Goal: Complete application form: Complete application form

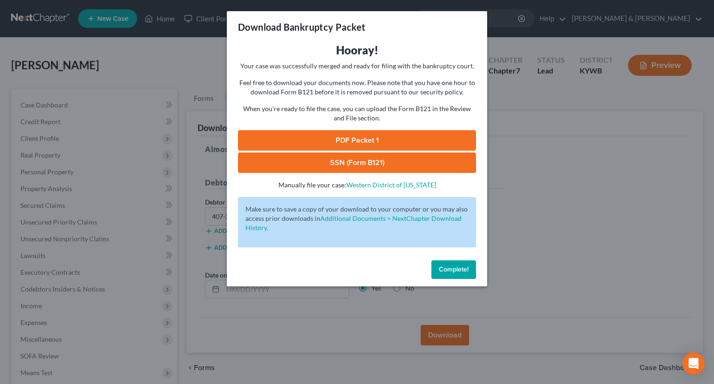
click at [449, 266] on span "Complete!" at bounding box center [454, 270] width 30 height 8
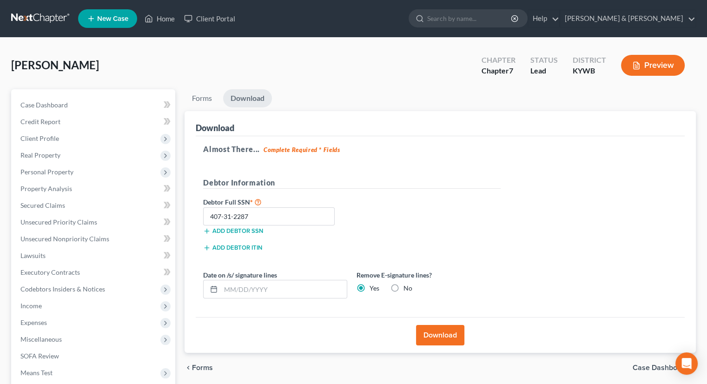
click at [107, 16] on span "New Case" at bounding box center [112, 18] width 31 height 7
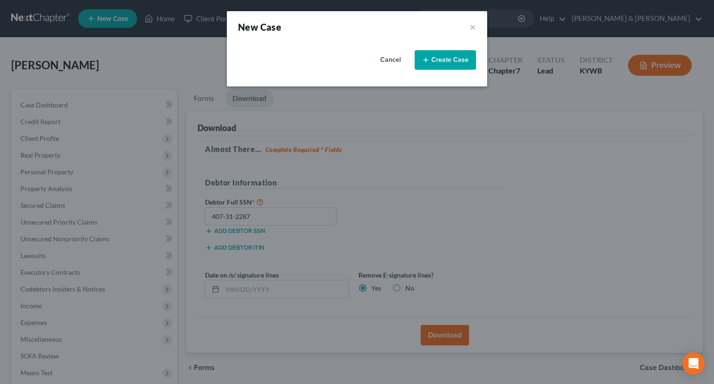
select select "33"
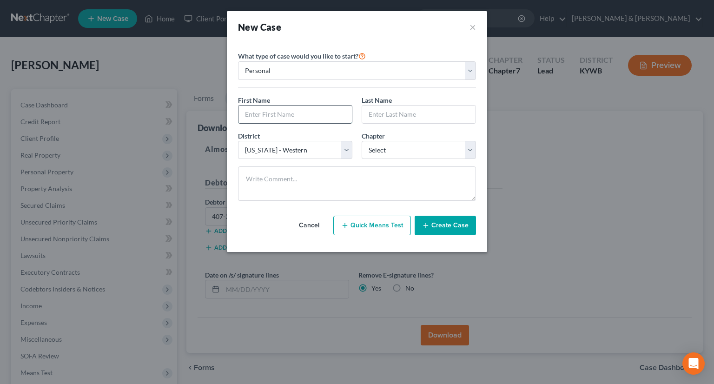
click at [317, 110] on input "text" at bounding box center [295, 115] width 113 height 18
type input "[PERSON_NAME]"
click at [431, 118] on input "text" at bounding box center [418, 115] width 113 height 18
type input "[PERSON_NAME]"
click at [473, 154] on select "Select 7 11 12 13" at bounding box center [419, 150] width 114 height 19
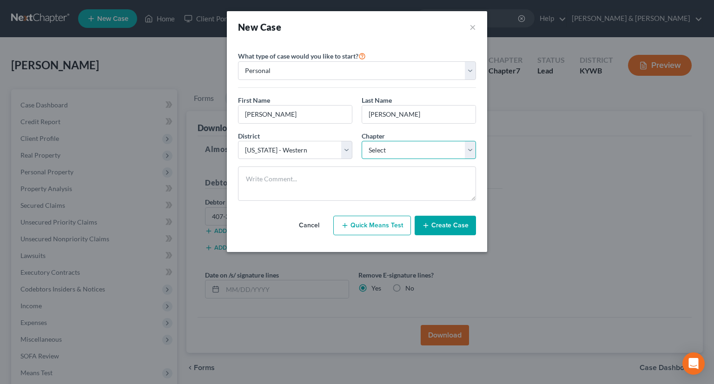
select select "0"
click at [362, 141] on select "Select 7 11 12 13" at bounding box center [419, 150] width 114 height 19
click at [451, 221] on button "Create Case" at bounding box center [445, 226] width 61 height 20
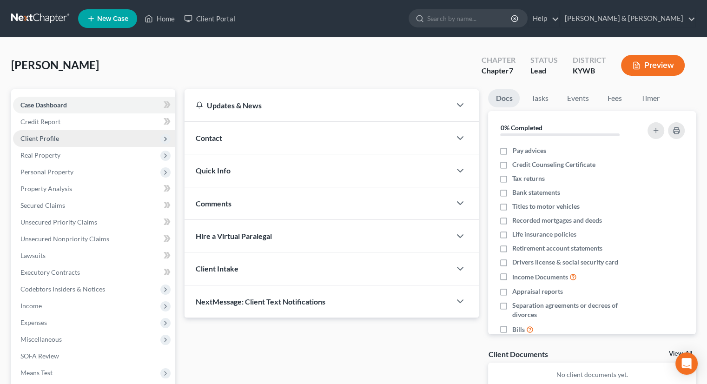
click at [54, 139] on span "Client Profile" at bounding box center [39, 138] width 39 height 8
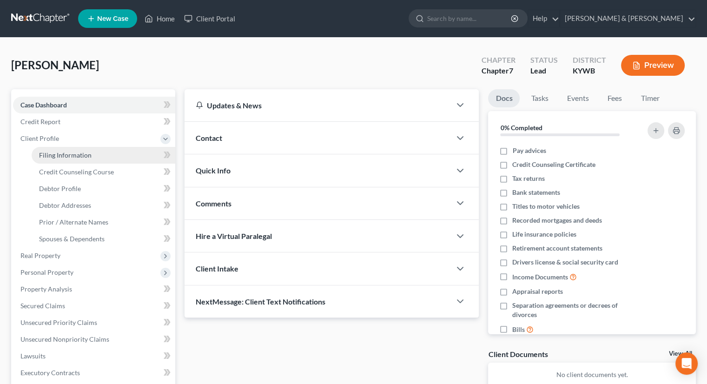
click at [87, 156] on span "Filing Information" at bounding box center [65, 155] width 53 height 8
select select "1"
select select "0"
select select "33"
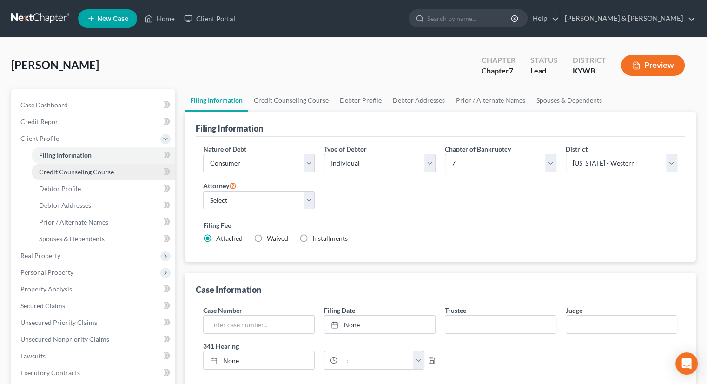
click at [84, 171] on span "Credit Counseling Course" at bounding box center [76, 172] width 75 height 8
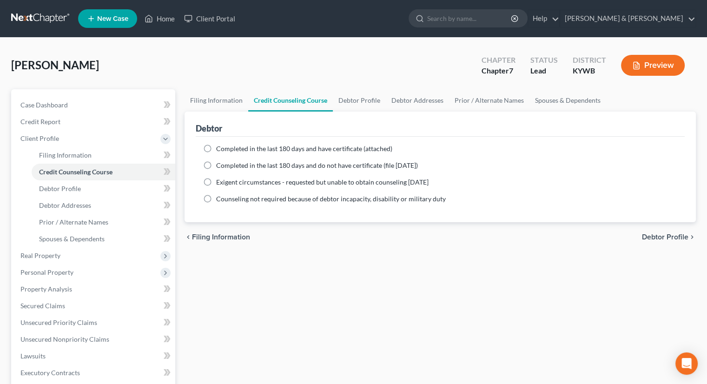
click at [216, 162] on label "Completed in the last 180 days and do not have certificate (file [DATE])" at bounding box center [317, 165] width 202 height 9
click at [220, 162] on input "Completed in the last 180 days and do not have certificate (file [DATE])" at bounding box center [223, 164] width 6 height 6
radio input "true"
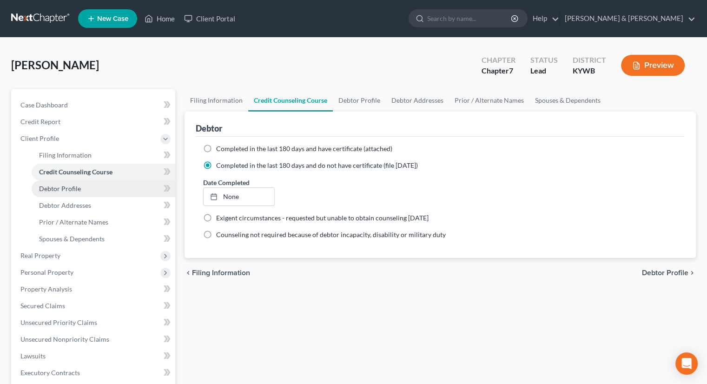
click at [74, 190] on span "Debtor Profile" at bounding box center [60, 189] width 42 height 8
select select "0"
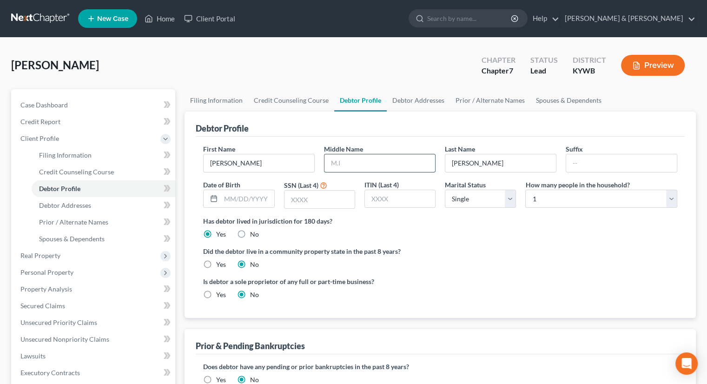
click at [345, 157] on input "text" at bounding box center [380, 163] width 111 height 18
type input "[PERSON_NAME]"
click at [309, 196] on input "text" at bounding box center [320, 200] width 70 height 18
type input "2072"
drag, startPoint x: 669, startPoint y: 203, endPoint x: 664, endPoint y: 202, distance: 5.2
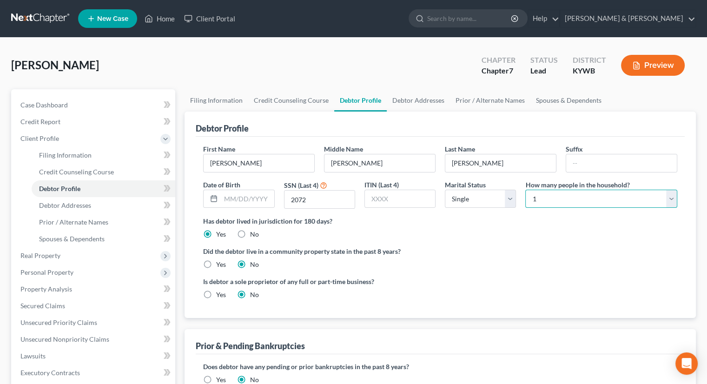
click at [669, 203] on select "Select 1 2 3 4 5 6 7 8 9 10 11 12 13 14 15 16 17 18 19 20" at bounding box center [602, 199] width 152 height 19
select select "1"
click at [526, 190] on select "Select 1 2 3 4 5 6 7 8 9 10 11 12 13 14 15 16 17 18 19 20" at bounding box center [602, 199] width 152 height 19
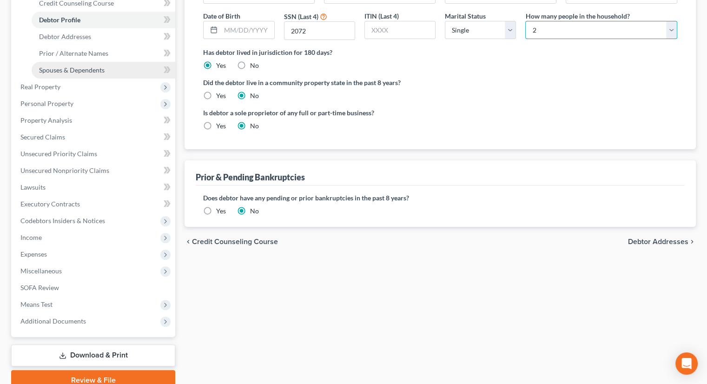
scroll to position [140, 0]
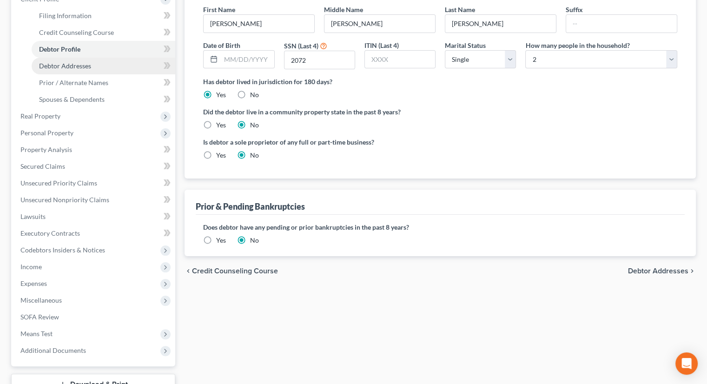
click at [85, 63] on span "Debtor Addresses" at bounding box center [65, 66] width 52 height 8
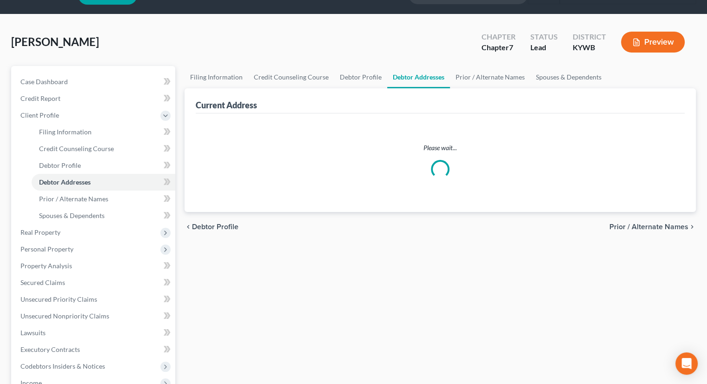
select select "0"
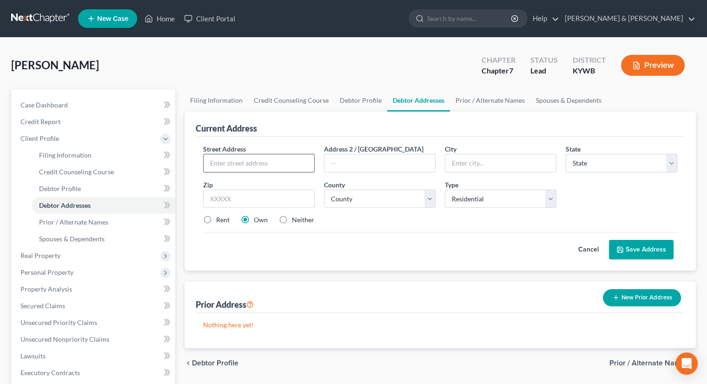
click at [269, 160] on input "text" at bounding box center [259, 163] width 111 height 18
type input "[STREET_ADDRESS]"
click at [266, 201] on input "text" at bounding box center [259, 199] width 112 height 19
type input "40203"
type input "[GEOGRAPHIC_DATA]"
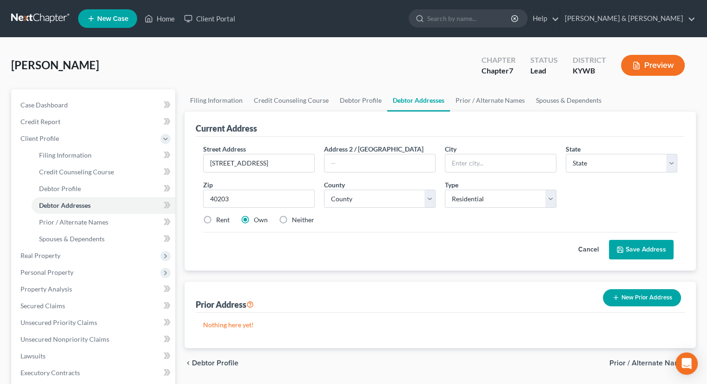
select select "18"
click at [216, 220] on label "Rent" at bounding box center [222, 219] width 13 height 9
click at [220, 220] on input "Rent" at bounding box center [223, 218] width 6 height 6
radio input "true"
click at [430, 198] on select "County [GEOGRAPHIC_DATA] [GEOGRAPHIC_DATA] [GEOGRAPHIC_DATA] [GEOGRAPHIC_DATA] …" at bounding box center [380, 199] width 112 height 19
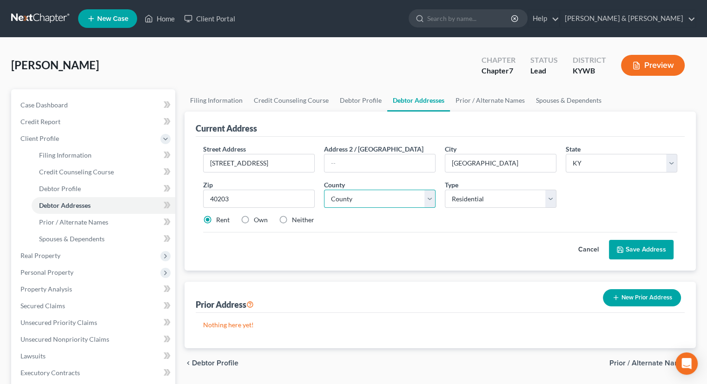
select select "55"
click at [324, 190] on select "County [GEOGRAPHIC_DATA] [GEOGRAPHIC_DATA] [GEOGRAPHIC_DATA] [GEOGRAPHIC_DATA] …" at bounding box center [380, 199] width 112 height 19
click at [635, 240] on button "Save Address" at bounding box center [641, 250] width 65 height 20
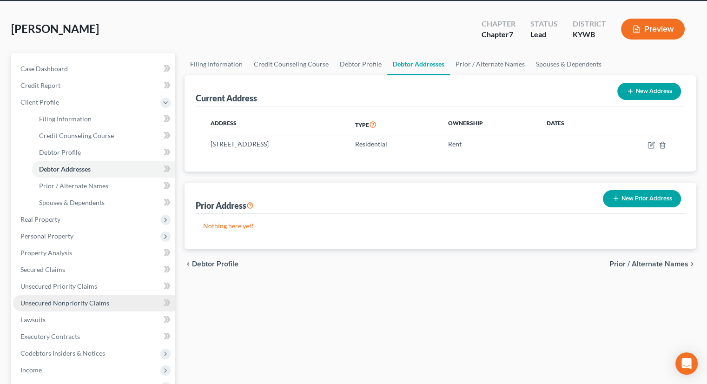
scroll to position [93, 0]
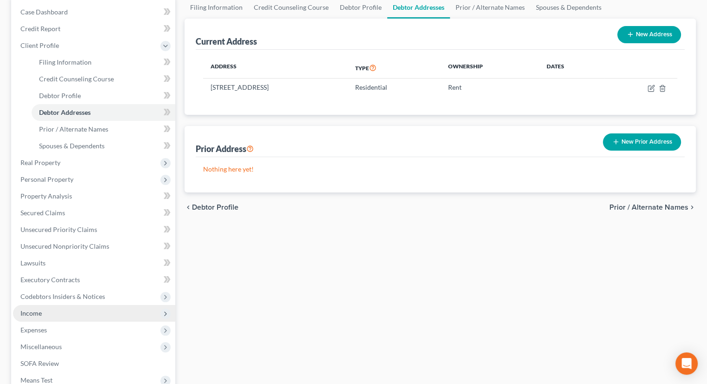
click at [49, 315] on span "Income" at bounding box center [94, 313] width 162 height 17
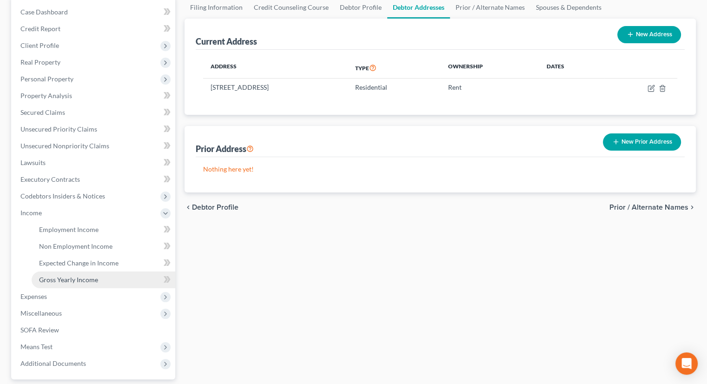
click at [68, 278] on span "Gross Yearly Income" at bounding box center [68, 280] width 59 height 8
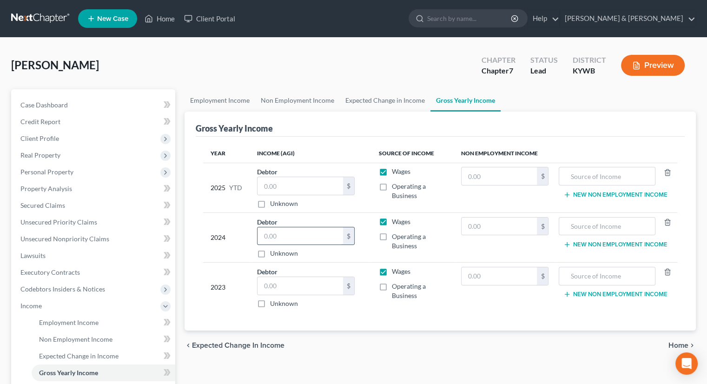
click at [276, 237] on input "text" at bounding box center [301, 236] width 86 height 18
type input "14,444"
click at [287, 287] on input "text" at bounding box center [301, 286] width 86 height 18
type input "11,000"
click at [314, 100] on link "Non Employment Income" at bounding box center [297, 100] width 85 height 22
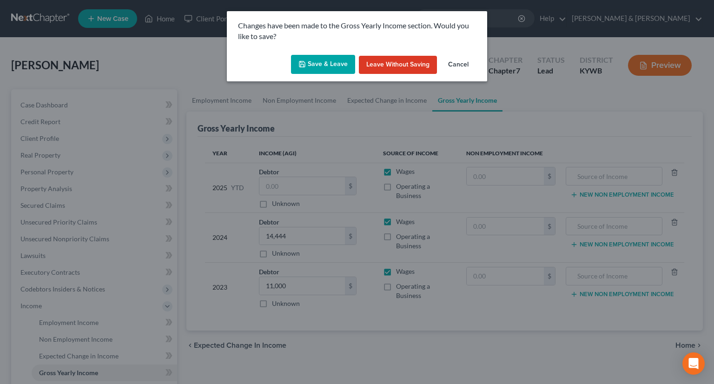
click at [329, 64] on button "Save & Leave" at bounding box center [323, 65] width 64 height 20
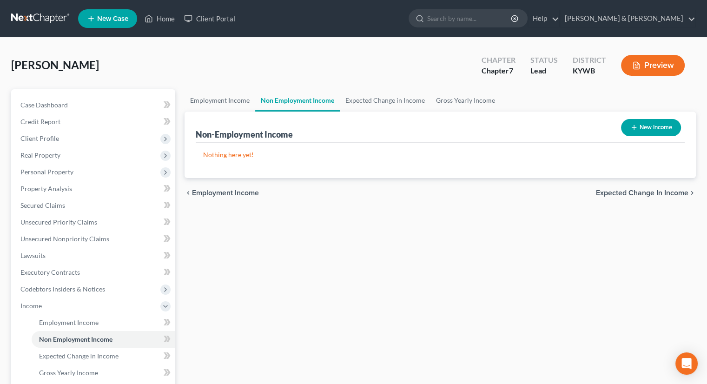
click at [654, 130] on button "New Income" at bounding box center [651, 127] width 60 height 17
select select "0"
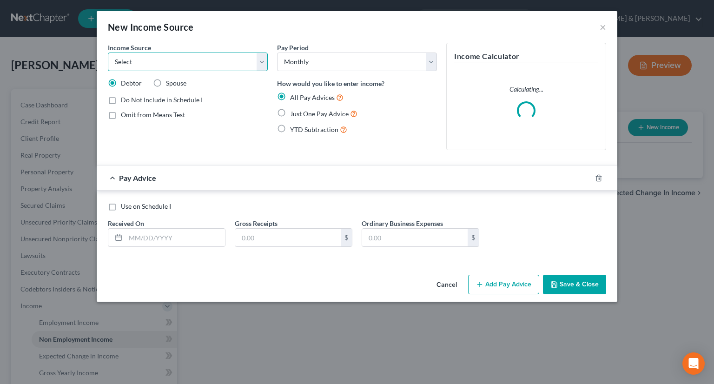
click at [260, 61] on select "Select Unemployment Disability (from employer) Pension Retirement Social Securi…" at bounding box center [188, 62] width 160 height 19
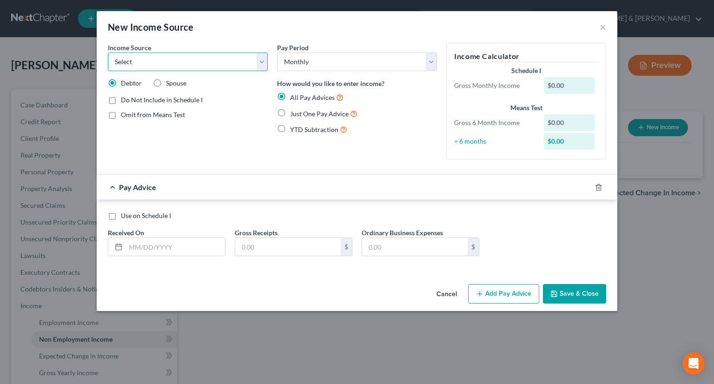
select select "4"
click at [108, 53] on select "Select Unemployment Disability (from employer) Pension Retirement Social Securi…" at bounding box center [188, 62] width 160 height 19
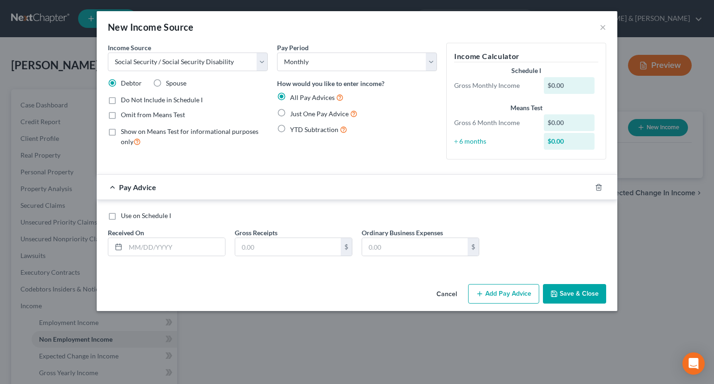
click at [290, 110] on label "Just One Pay Advice" at bounding box center [323, 113] width 67 height 11
click at [294, 110] on input "Just One Pay Advice" at bounding box center [297, 111] width 6 height 6
radio input "true"
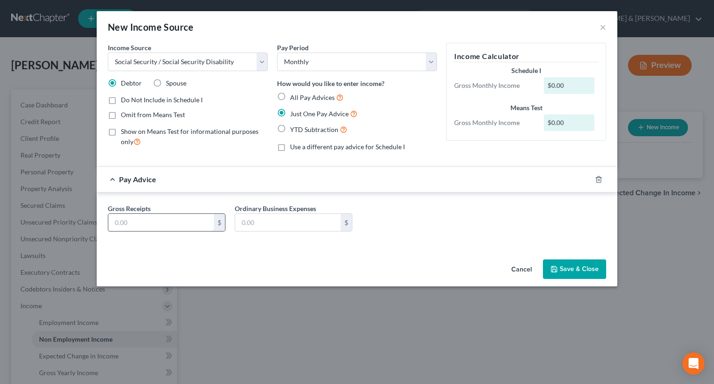
click at [170, 222] on input "text" at bounding box center [161, 223] width 106 height 18
type input "641"
click at [121, 113] on label "Omit from Means Test" at bounding box center [153, 114] width 64 height 9
click at [125, 113] on input "Omit from Means Test" at bounding box center [128, 113] width 6 height 6
checkbox input "true"
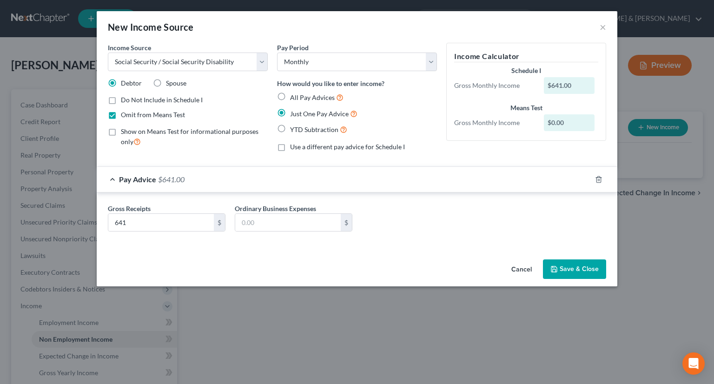
click at [562, 264] on button "Save & Close" at bounding box center [574, 270] width 63 height 20
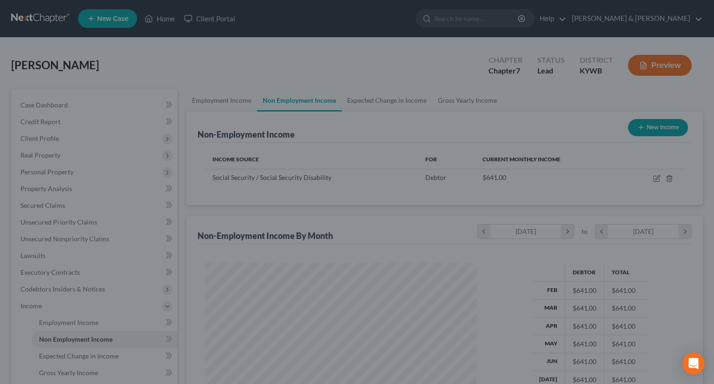
scroll to position [166, 287]
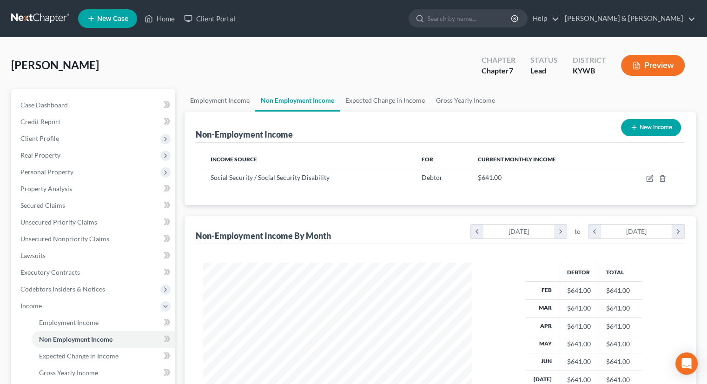
click at [662, 126] on button "New Income" at bounding box center [651, 127] width 60 height 17
select select "0"
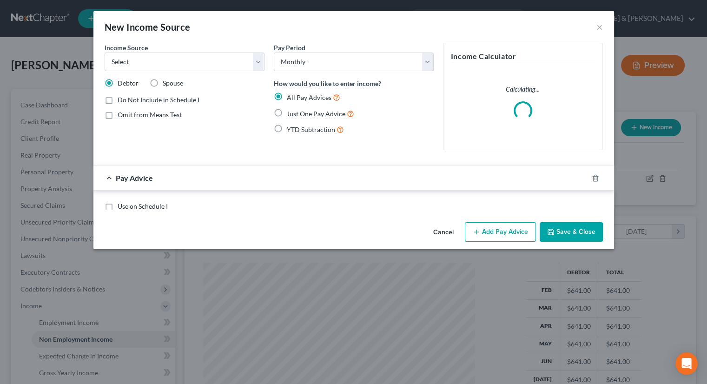
scroll to position [166, 290]
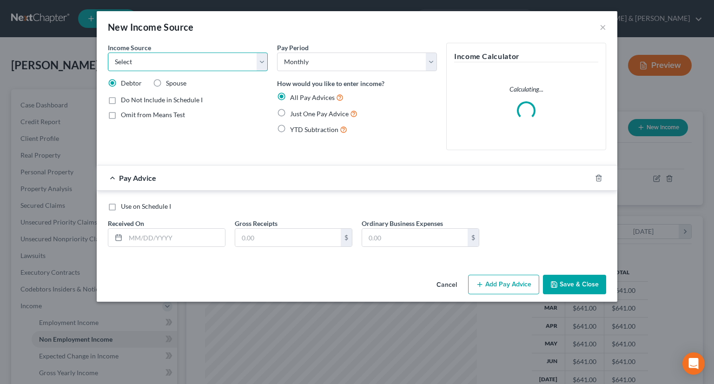
click at [265, 60] on select "Select Unemployment Disability (from employer) Pension Retirement Social Securi…" at bounding box center [188, 62] width 160 height 19
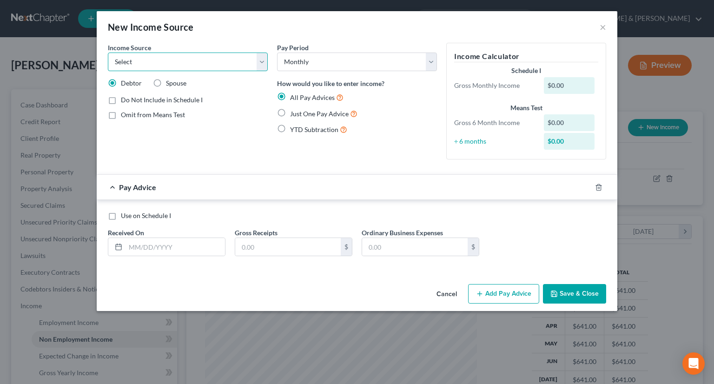
select select "7"
click at [108, 53] on select "Select Unemployment Disability (from employer) Pension Retirement Social Securi…" at bounding box center [188, 62] width 160 height 19
click at [290, 110] on label "Just One Pay Advice" at bounding box center [323, 113] width 67 height 11
click at [294, 110] on input "Just One Pay Advice" at bounding box center [297, 111] width 6 height 6
radio input "true"
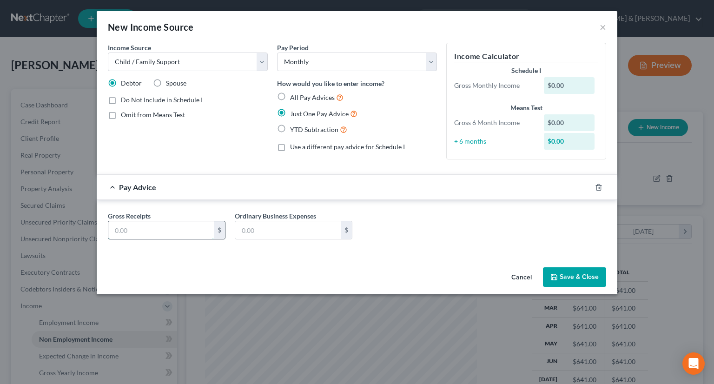
click at [171, 229] on input "text" at bounding box center [161, 230] width 106 height 18
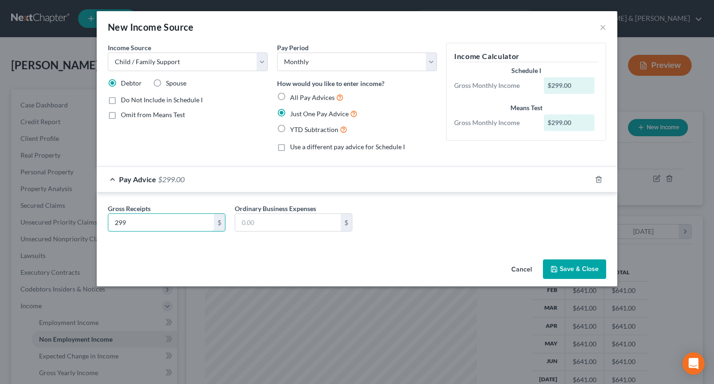
type input "299"
click at [573, 272] on button "Save & Close" at bounding box center [574, 270] width 63 height 20
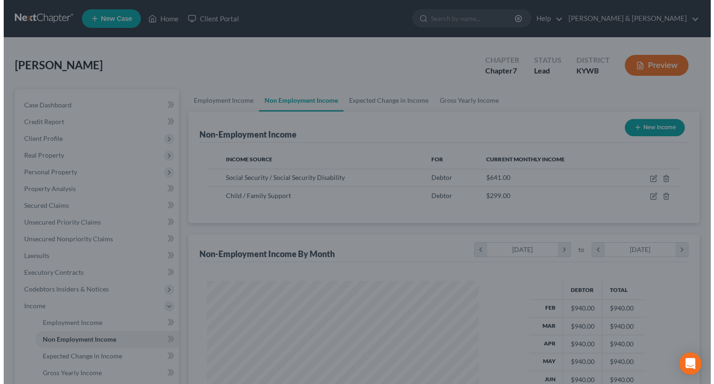
scroll to position [464907, 464785]
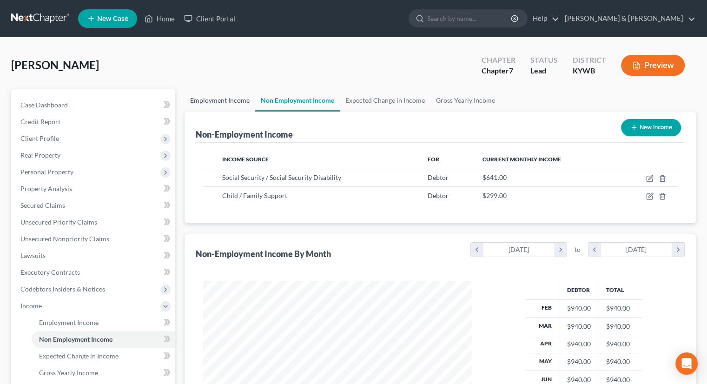
click at [216, 97] on link "Employment Income" at bounding box center [220, 100] width 71 height 22
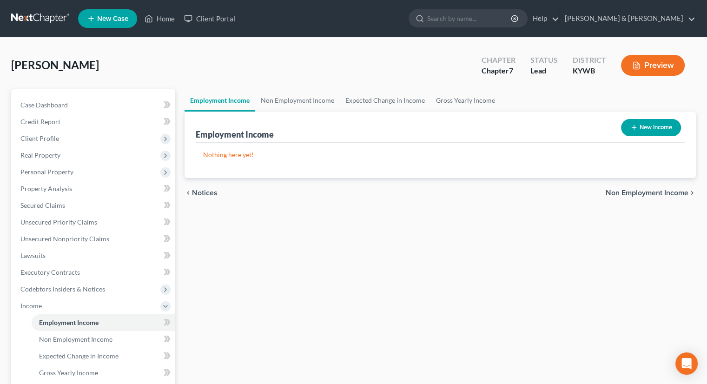
click at [633, 125] on icon "button" at bounding box center [634, 127] width 7 height 7
select select "0"
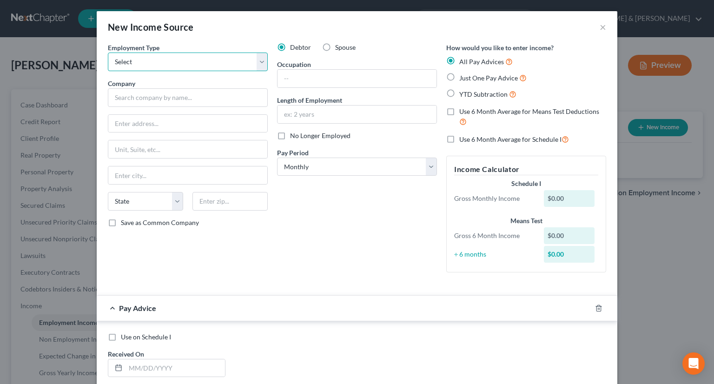
click at [258, 62] on select "Select Full or [DEMOGRAPHIC_DATA] Employment Self Employment" at bounding box center [188, 62] width 160 height 19
select select "0"
click at [108, 53] on select "Select Full or [DEMOGRAPHIC_DATA] Employment Self Employment" at bounding box center [188, 62] width 160 height 19
click at [160, 99] on input "text" at bounding box center [188, 97] width 160 height 19
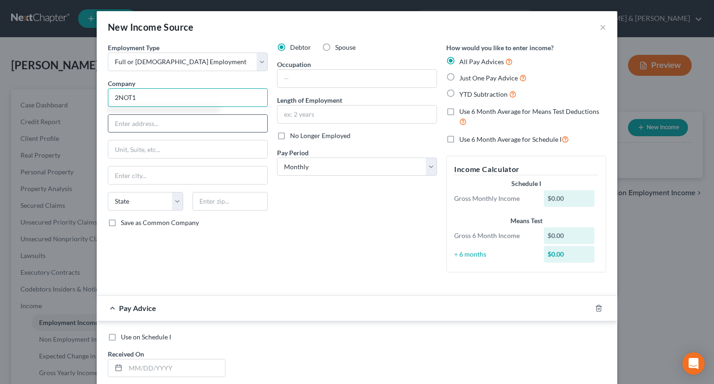
type input "2NOT1"
click at [123, 123] on input "text" at bounding box center [187, 124] width 159 height 18
drag, startPoint x: 140, startPoint y: 121, endPoint x: 166, endPoint y: 106, distance: 31.0
click at [140, 120] on input "[STREET_ADDRESS] [PERSON_NAME]" at bounding box center [187, 124] width 159 height 18
type input "[STREET_ADDRESS][PERSON_NAME]"
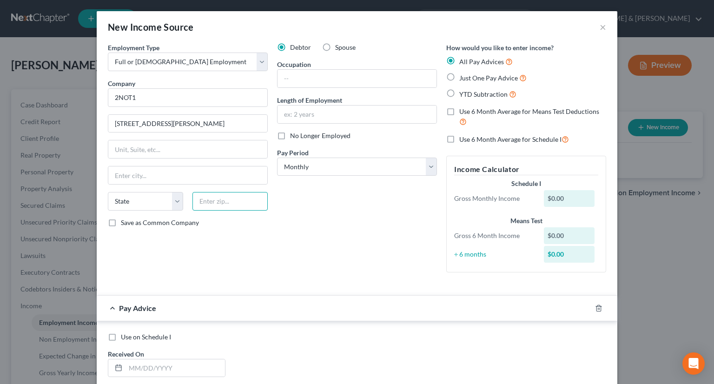
click at [258, 200] on input "text" at bounding box center [230, 201] width 75 height 19
type input "40210"
type input "[GEOGRAPHIC_DATA]"
select select "18"
click at [229, 145] on input "text" at bounding box center [187, 149] width 159 height 18
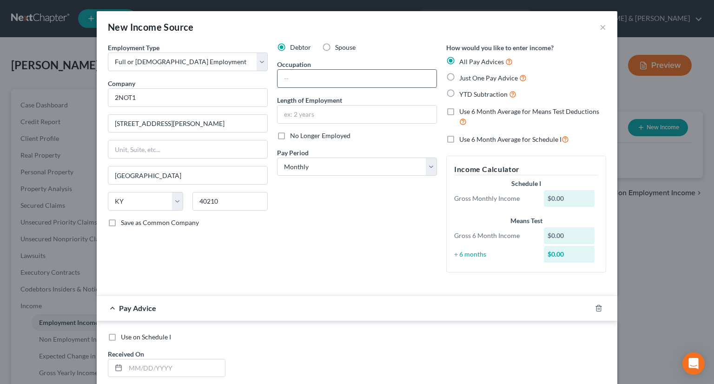
click at [300, 78] on input "text" at bounding box center [357, 79] width 159 height 18
click at [307, 79] on input "PArent Avocate" at bounding box center [357, 79] width 159 height 18
drag, startPoint x: 287, startPoint y: 80, endPoint x: 368, endPoint y: 46, distance: 87.7
click at [293, 76] on input "PArent Advocate" at bounding box center [357, 79] width 159 height 18
type input "Parent Advocate"
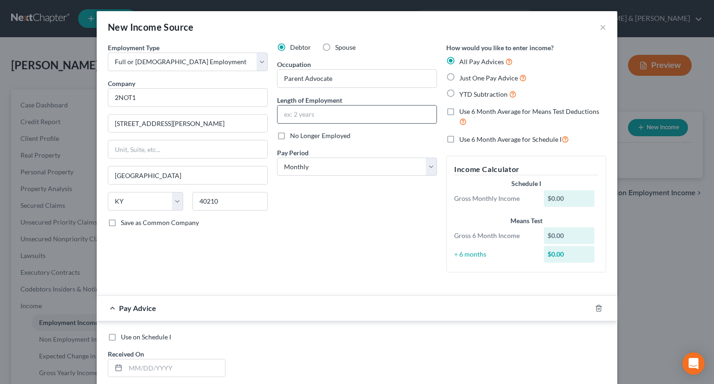
click at [344, 118] on input "text" at bounding box center [357, 115] width 159 height 18
type input "8 years"
click at [459, 76] on label "Just One Pay Advice" at bounding box center [492, 78] width 67 height 11
click at [463, 76] on input "Just One Pay Advice" at bounding box center [466, 76] width 6 height 6
radio input "true"
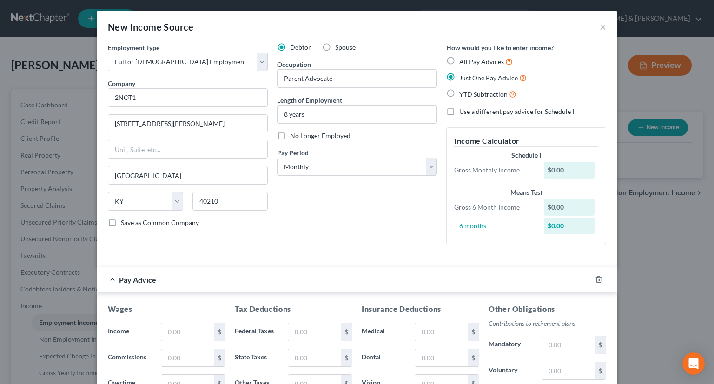
click at [459, 113] on label "Use a different pay advice for Schedule I" at bounding box center [516, 111] width 115 height 9
click at [463, 113] on input "Use a different pay advice for Schedule I" at bounding box center [466, 110] width 6 height 6
checkbox input "true"
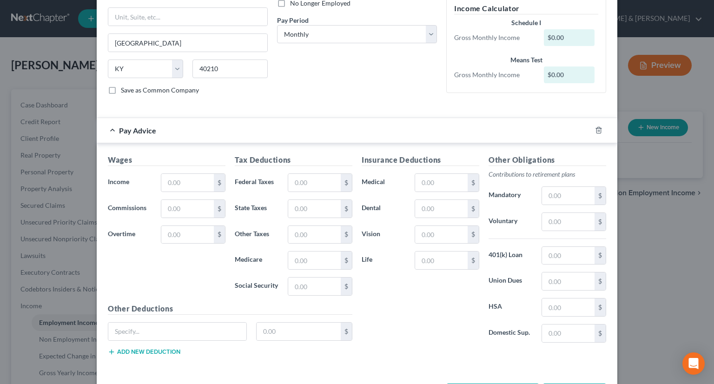
scroll to position [140, 0]
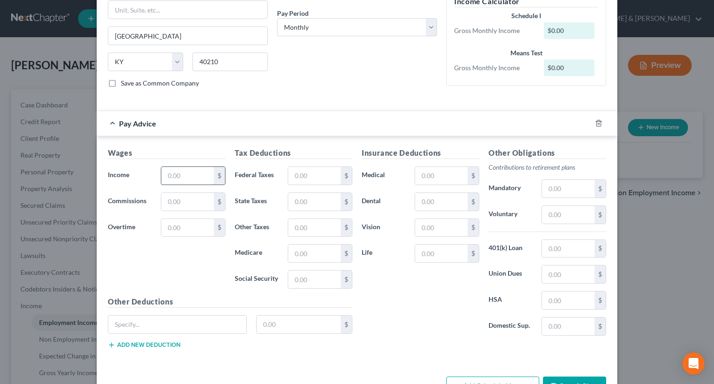
click at [173, 176] on input "text" at bounding box center [187, 176] width 53 height 18
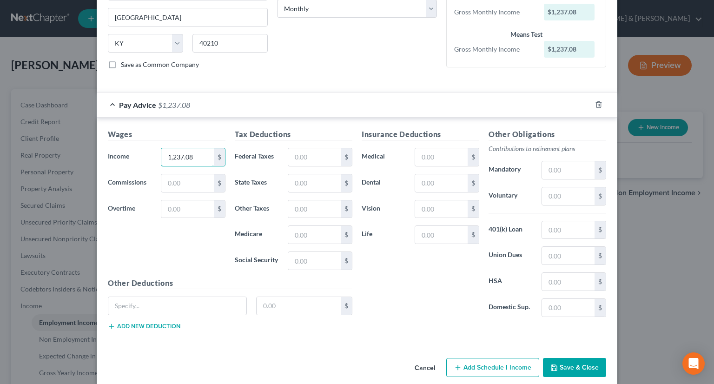
scroll to position [167, 0]
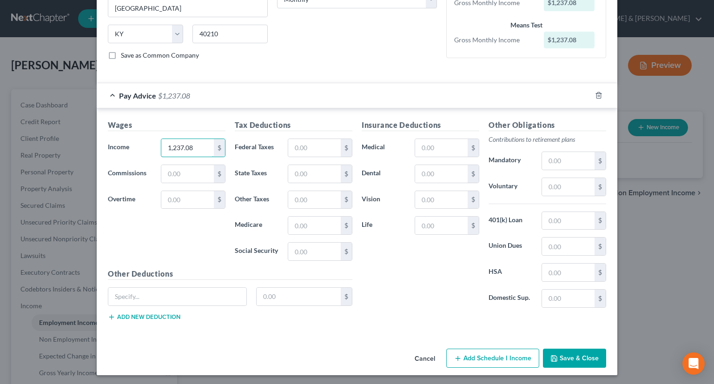
type input "1,237.08"
click at [509, 358] on button "Add Schedule I Income" at bounding box center [492, 359] width 93 height 20
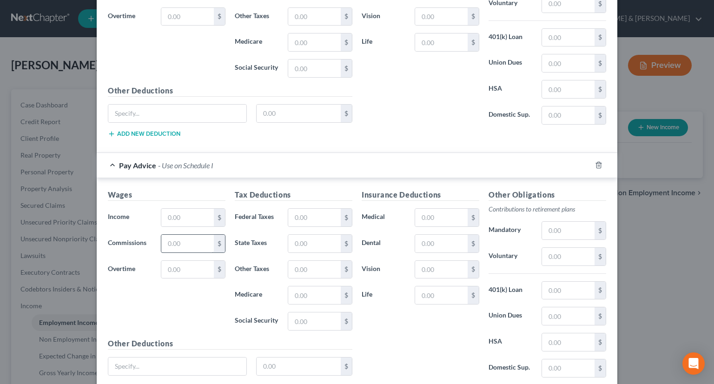
scroll to position [353, 0]
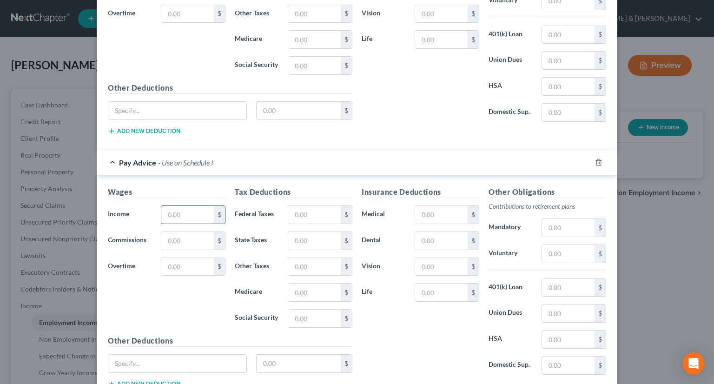
click at [178, 209] on input "text" at bounding box center [187, 215] width 53 height 18
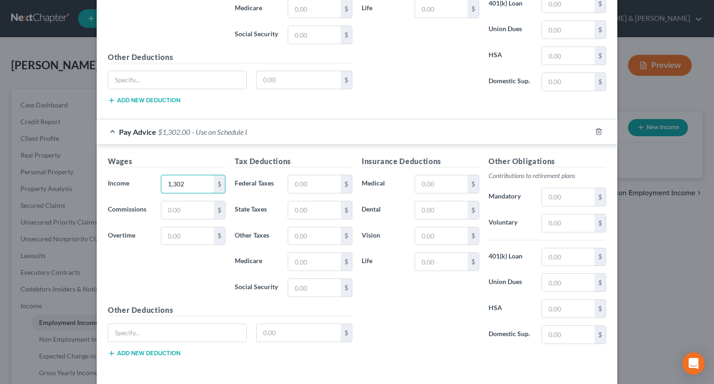
scroll to position [419, 0]
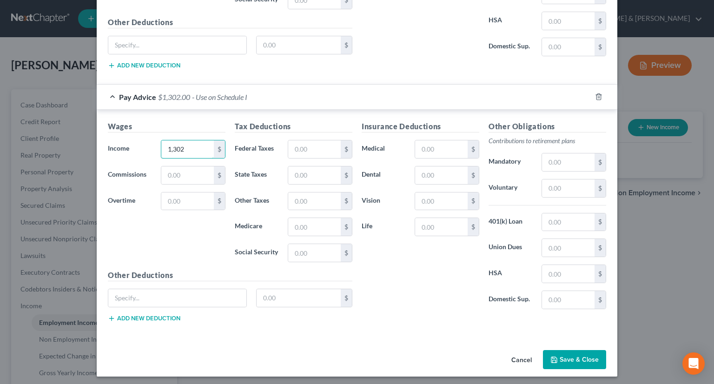
type input "1,302"
click at [566, 356] on button "Save & Close" at bounding box center [574, 360] width 63 height 20
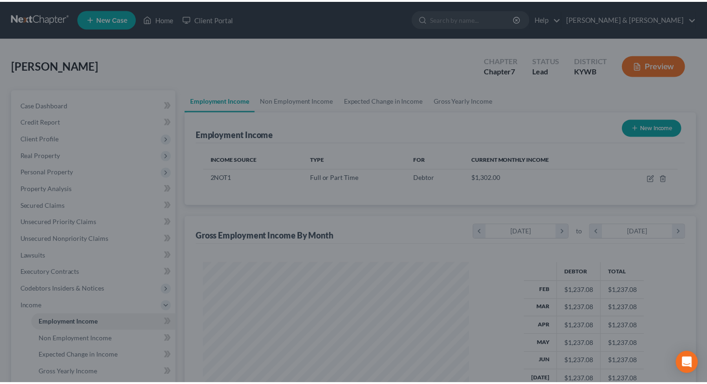
scroll to position [464907, 464785]
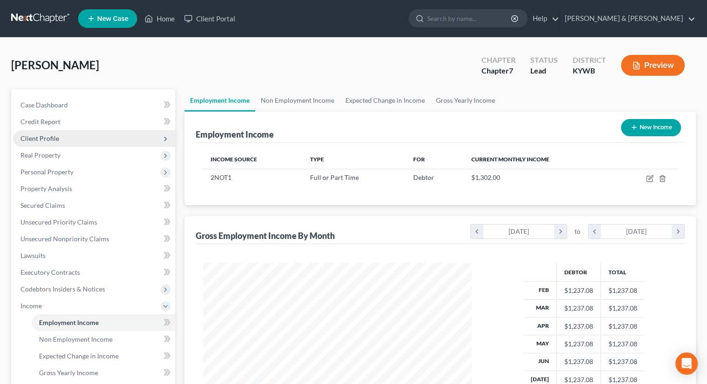
click at [54, 140] on span "Client Profile" at bounding box center [39, 138] width 39 height 8
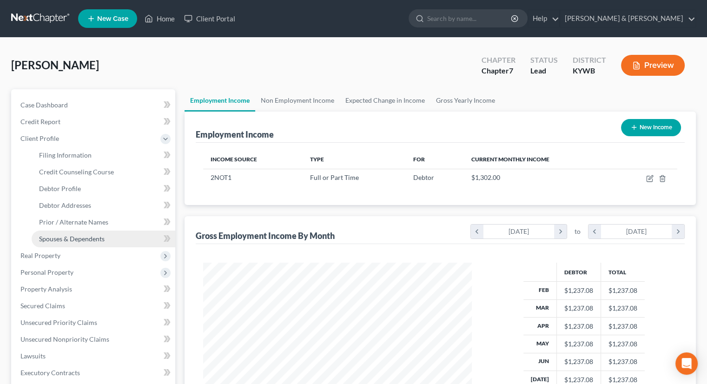
click at [78, 240] on span "Spouses & Dependents" at bounding box center [72, 239] width 66 height 8
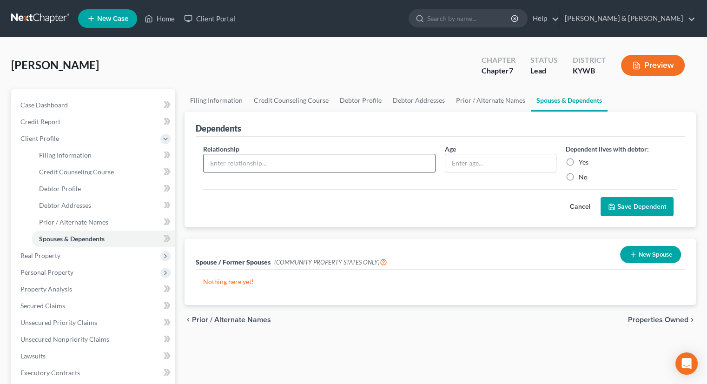
click at [389, 163] on input "text" at bounding box center [320, 163] width 232 height 18
type input "Daughter"
click at [460, 165] on input "text" at bounding box center [501, 163] width 111 height 18
type input "25"
click at [579, 162] on label "Yes" at bounding box center [584, 162] width 10 height 9
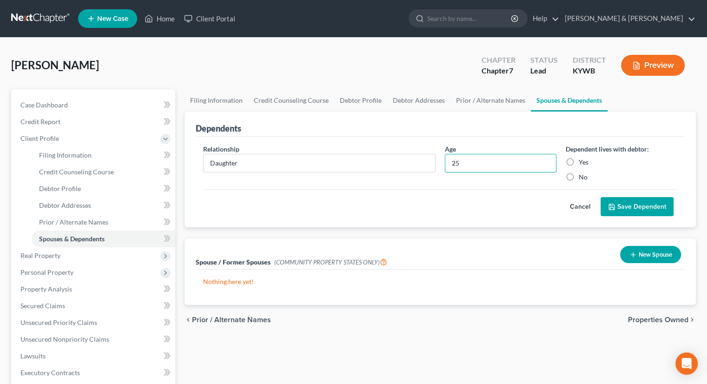
click at [583, 162] on input "Yes" at bounding box center [586, 161] width 6 height 6
radio input "true"
click at [626, 205] on button "Save Dependent" at bounding box center [637, 207] width 73 height 20
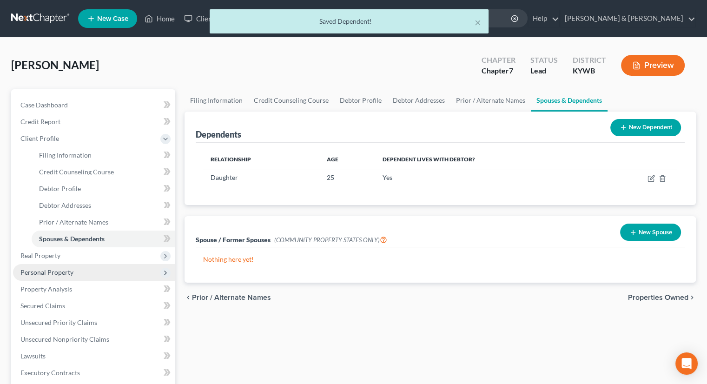
click at [37, 272] on span "Personal Property" at bounding box center [46, 272] width 53 height 8
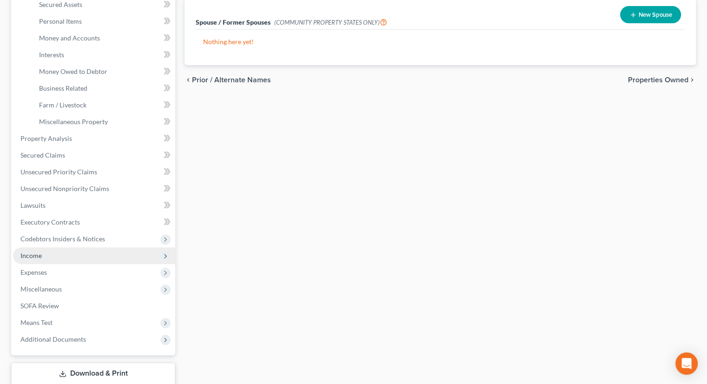
scroll to position [233, 0]
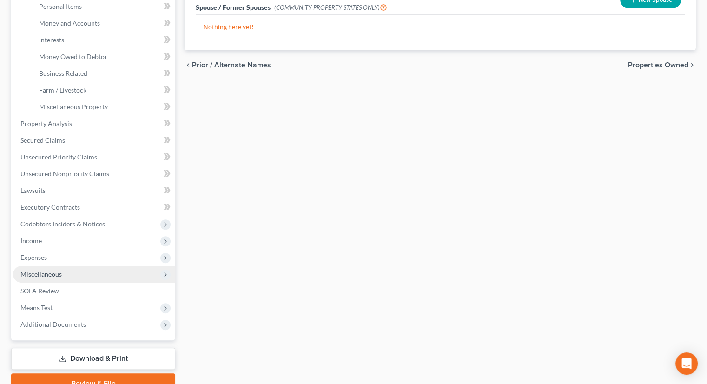
click at [53, 274] on span "Miscellaneous" at bounding box center [40, 274] width 41 height 8
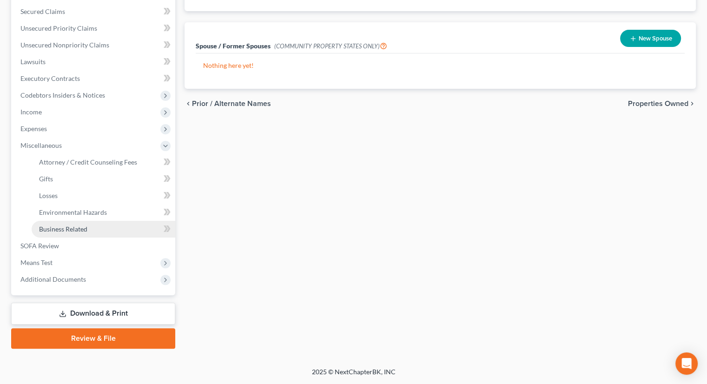
scroll to position [193, 0]
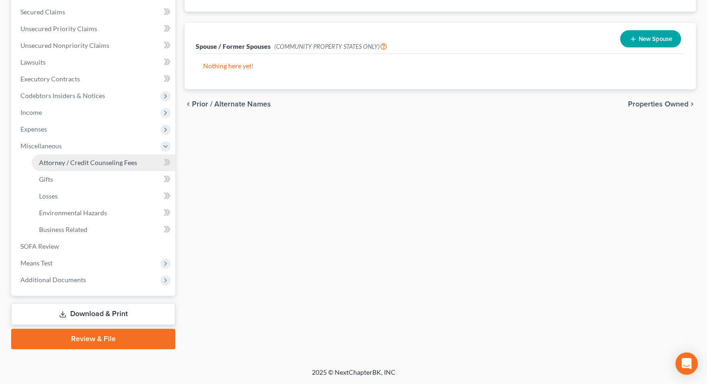
click at [56, 160] on span "Attorney / Credit Counseling Fees" at bounding box center [88, 163] width 98 height 8
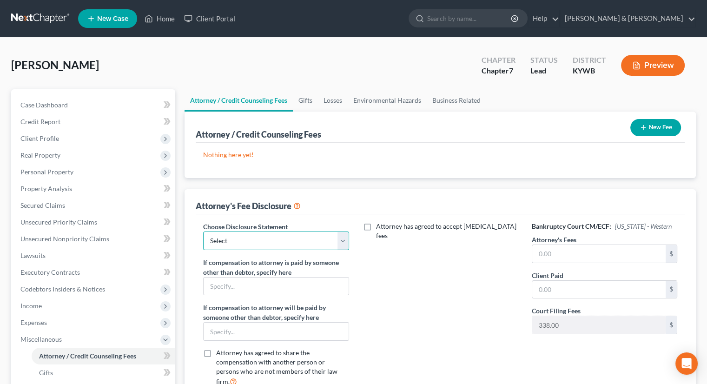
click at [340, 239] on select "Select ATTORNEY FEES" at bounding box center [276, 241] width 146 height 19
select select "0"
click at [203, 232] on select "Select ATTORNEY FEES" at bounding box center [276, 241] width 146 height 19
click at [562, 252] on input "text" at bounding box center [599, 254] width 133 height 18
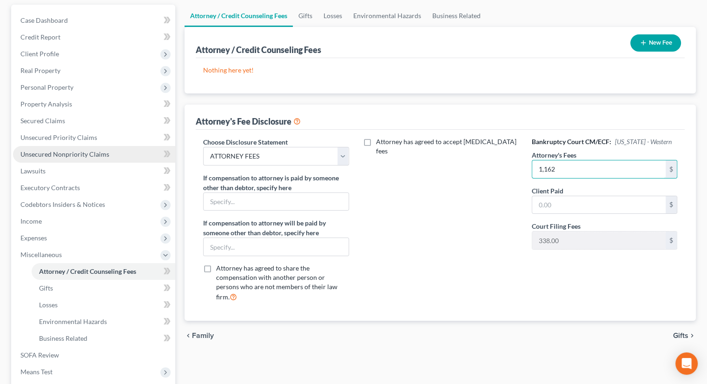
scroll to position [93, 0]
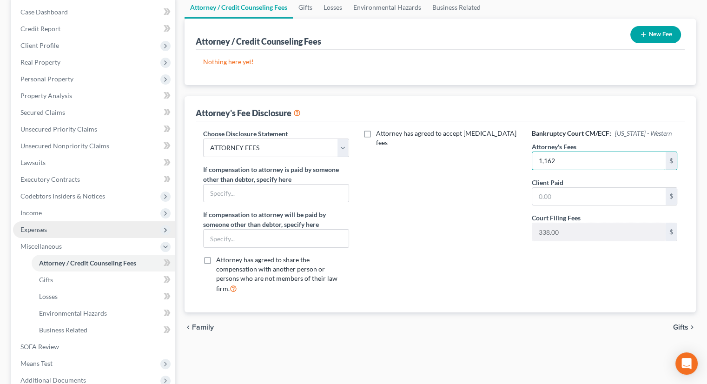
type input "1,162"
click at [43, 228] on span "Expenses" at bounding box center [33, 230] width 27 height 8
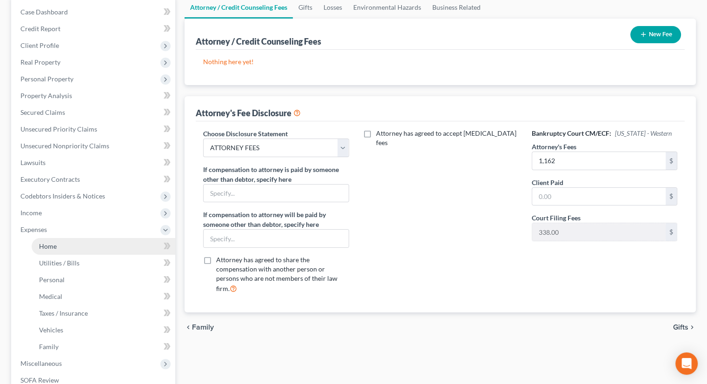
click at [65, 250] on link "Home" at bounding box center [104, 246] width 144 height 17
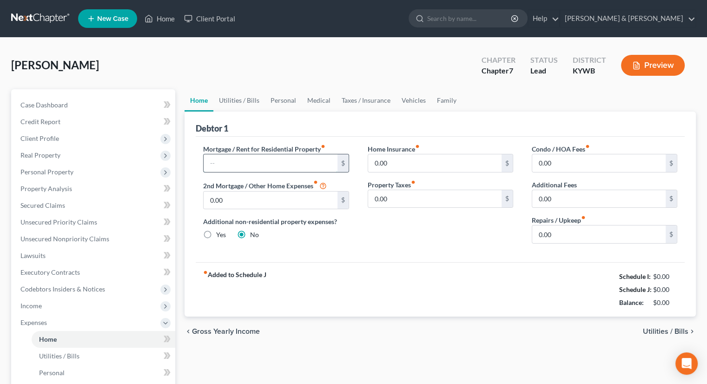
click at [225, 168] on input "text" at bounding box center [270, 163] width 133 height 18
type input "168"
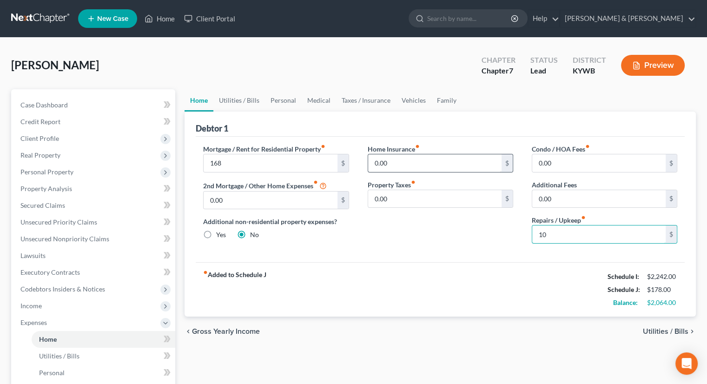
type input "10"
click at [406, 166] on input "0.00" at bounding box center [434, 163] width 133 height 18
type input "40"
click at [228, 102] on link "Utilities / Bills" at bounding box center [239, 100] width 52 height 22
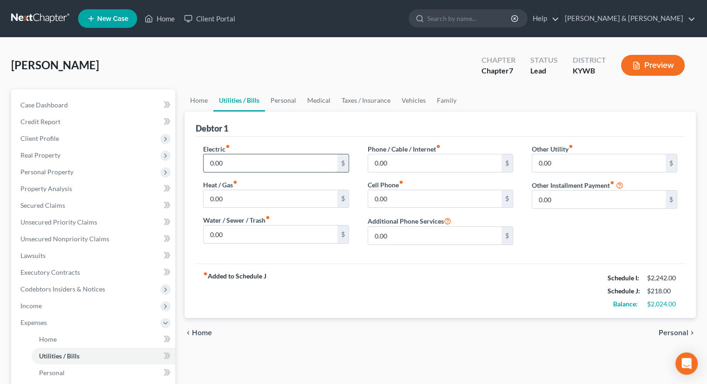
click at [226, 157] on input "0.00" at bounding box center [270, 163] width 133 height 18
click at [215, 162] on input "165" at bounding box center [270, 163] width 133 height 18
type input "175"
click at [400, 195] on input "0.00" at bounding box center [434, 199] width 133 height 18
type input "80"
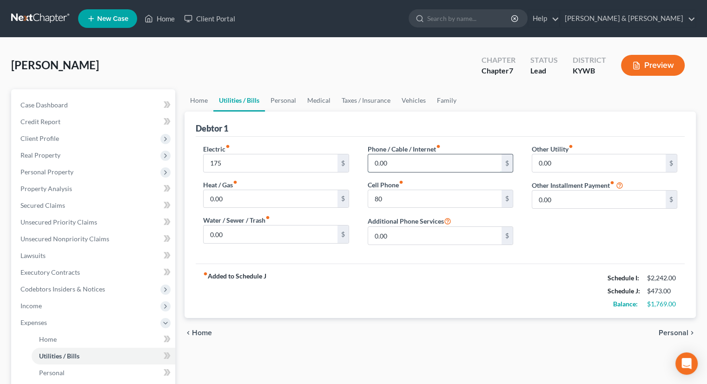
click at [404, 167] on input "0.00" at bounding box center [434, 163] width 133 height 18
type input "125"
click at [286, 103] on link "Personal" at bounding box center [283, 100] width 37 height 22
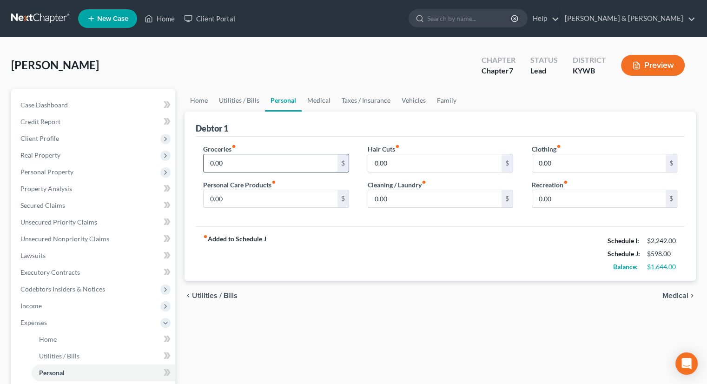
click at [262, 159] on input "0.00" at bounding box center [270, 163] width 133 height 18
type input "600"
click at [555, 160] on input "0.00" at bounding box center [599, 163] width 133 height 18
type input "45"
click at [394, 197] on input "0.00" at bounding box center [434, 199] width 133 height 18
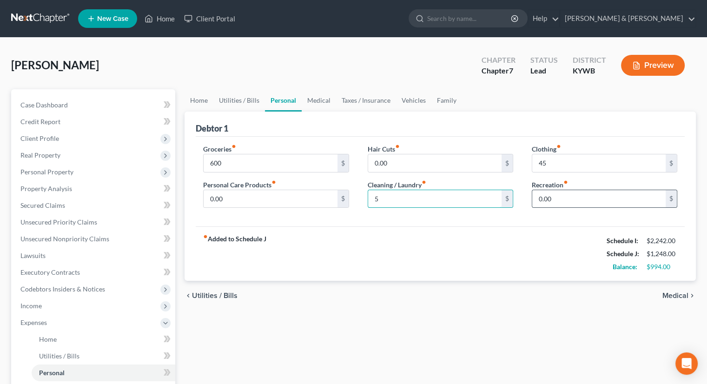
type input "5"
click at [570, 190] on div "0.00 $" at bounding box center [605, 199] width 146 height 19
click at [574, 198] on input "0.00" at bounding box center [599, 199] width 133 height 18
type input "185"
click at [389, 163] on input "0.00" at bounding box center [434, 163] width 133 height 18
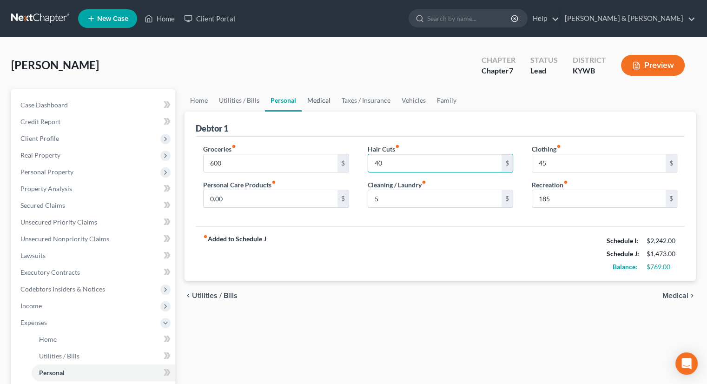
type input "40"
click at [315, 99] on link "Medical" at bounding box center [319, 100] width 34 height 22
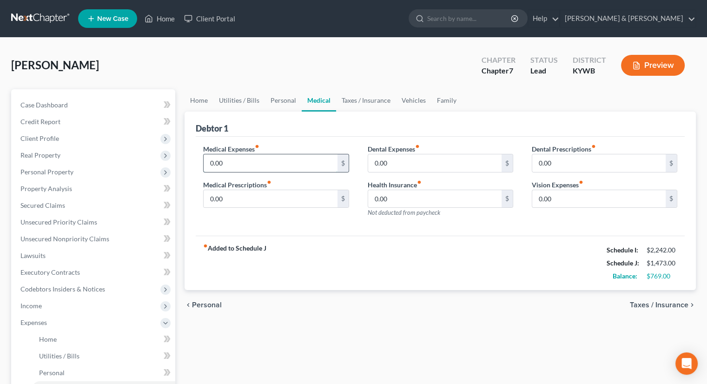
click at [242, 162] on input "0.00" at bounding box center [270, 163] width 133 height 18
type input "55.00"
click at [279, 199] on input "0.00" at bounding box center [270, 199] width 133 height 18
drag, startPoint x: 401, startPoint y: 100, endPoint x: 366, endPoint y: 102, distance: 35.4
click at [401, 100] on link "Vehicles" at bounding box center [413, 100] width 35 height 22
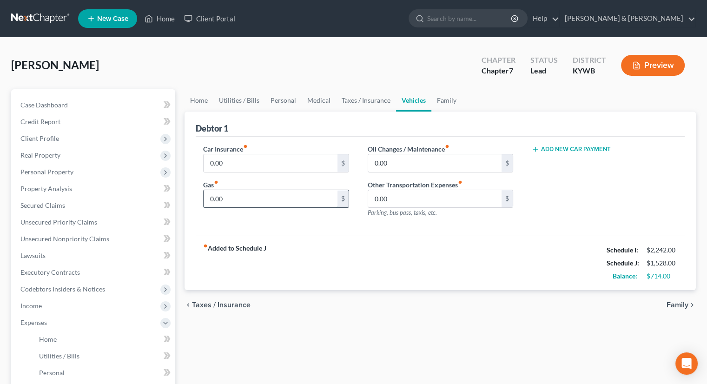
click at [225, 196] on input "0.00" at bounding box center [270, 199] width 133 height 18
type input "200.00"
click at [352, 97] on link "Taxes / Insurance" at bounding box center [366, 100] width 60 height 22
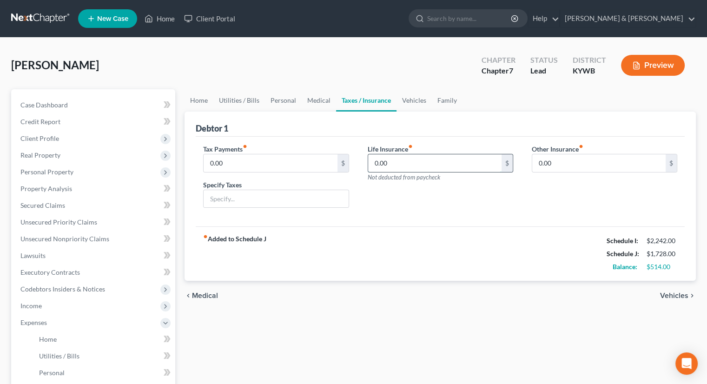
click at [382, 156] on input "0.00" at bounding box center [434, 163] width 133 height 18
type input "60.00"
click at [443, 98] on link "Family" at bounding box center [447, 100] width 31 height 22
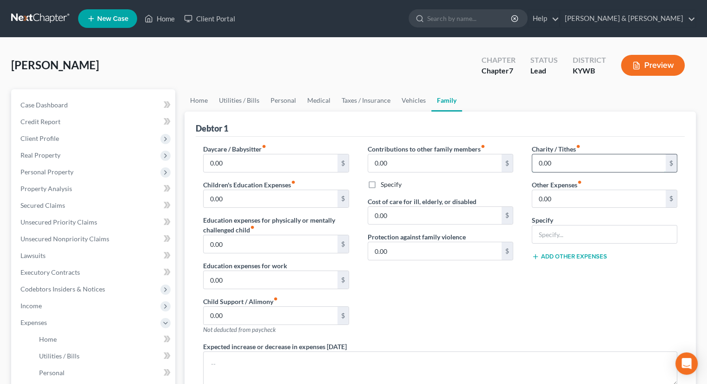
click at [573, 166] on input "0.00" at bounding box center [599, 163] width 133 height 18
type input "50.00"
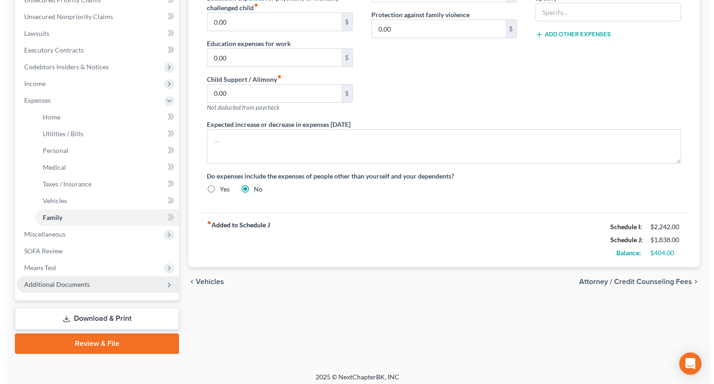
scroll to position [227, 0]
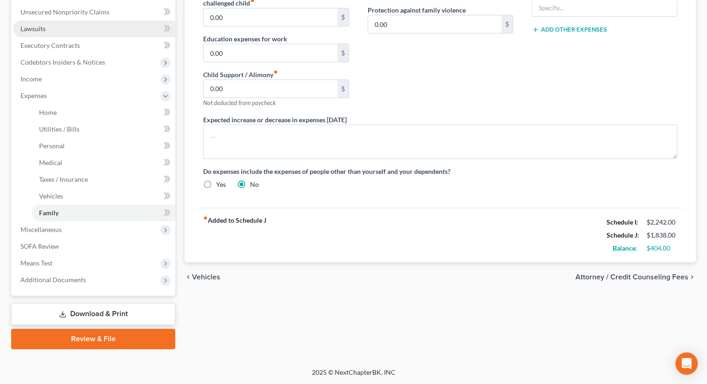
click at [48, 31] on link "Lawsuits" at bounding box center [94, 28] width 162 height 17
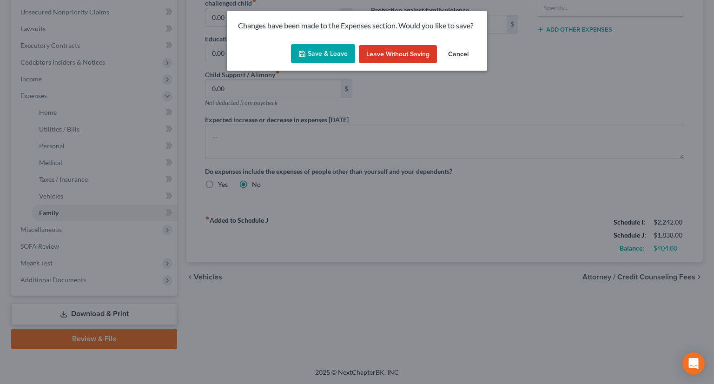
click at [329, 51] on button "Save & Leave" at bounding box center [323, 54] width 64 height 20
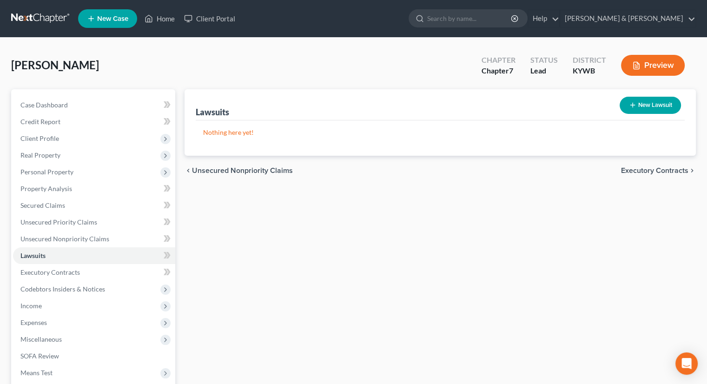
click at [636, 105] on button "New Lawsuit" at bounding box center [650, 105] width 61 height 17
select select "0"
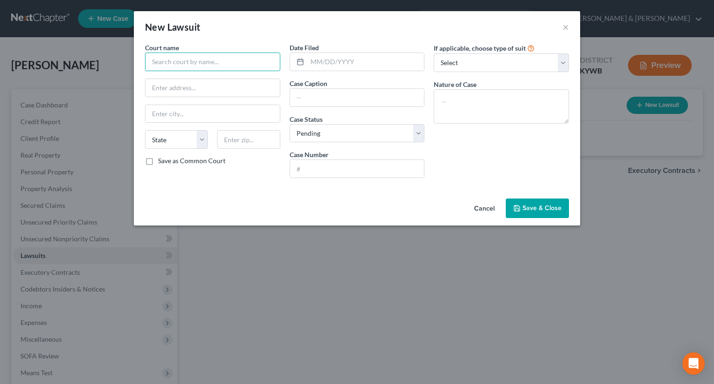
click at [200, 62] on input "text" at bounding box center [212, 62] width 135 height 19
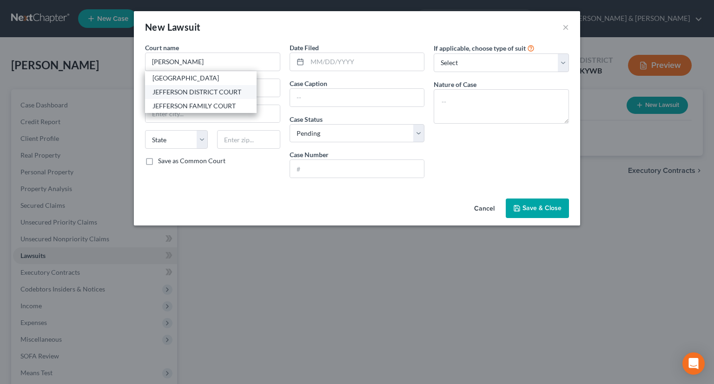
click at [214, 92] on div "JEFFERSON DISTRICT COURT" at bounding box center [201, 91] width 97 height 9
type input "JEFFERSON DISTRICT COURT"
type input "[STREET_ADDRESS][PERSON_NAME]"
type input "[GEOGRAPHIC_DATA]"
select select "18"
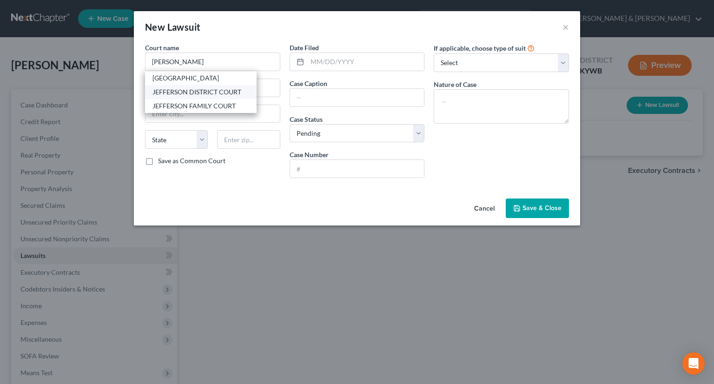
type input "40202"
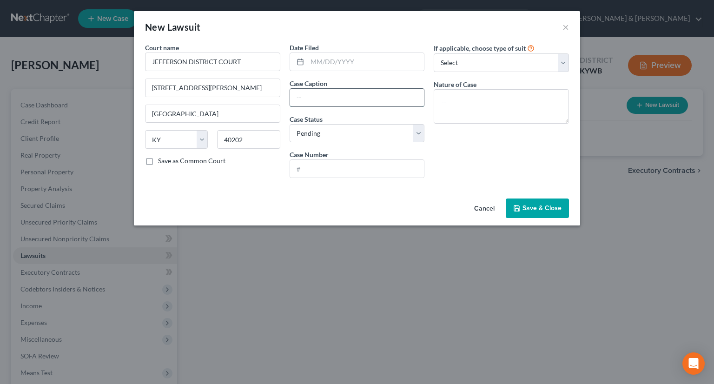
click at [309, 96] on input "text" at bounding box center [357, 98] width 134 height 18
click at [314, 100] on input "1st [PERSON_NAME]" at bounding box center [357, 98] width 134 height 18
type input "1st [PERSON_NAME]"
click at [330, 170] on input "text" at bounding box center [357, 169] width 134 height 18
type input "25-C-027820"
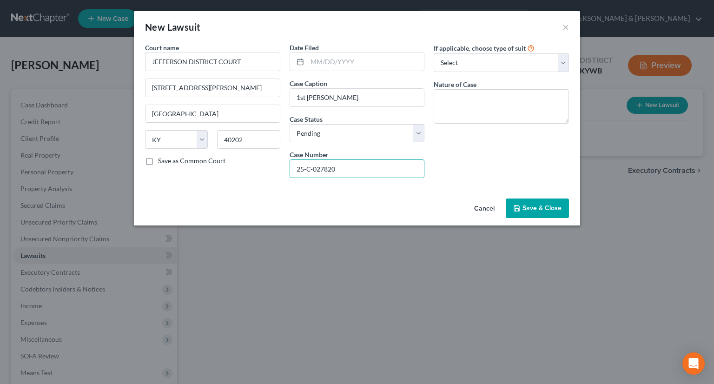
click at [534, 214] on button "Save & Close" at bounding box center [537, 209] width 63 height 20
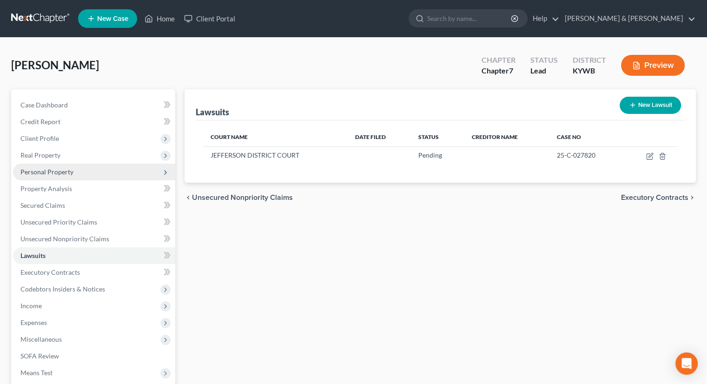
click at [61, 172] on span "Personal Property" at bounding box center [46, 172] width 53 height 8
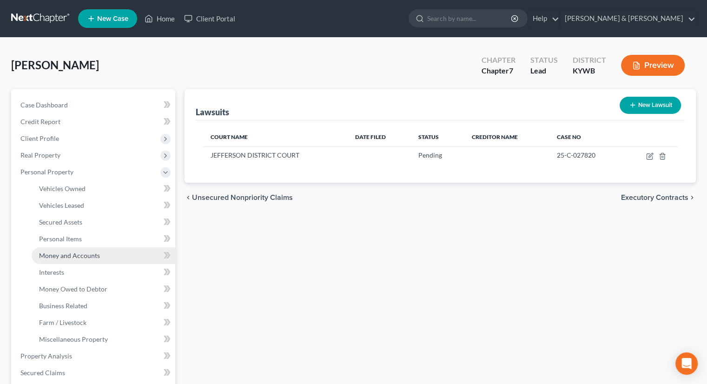
click at [73, 253] on span "Money and Accounts" at bounding box center [69, 256] width 61 height 8
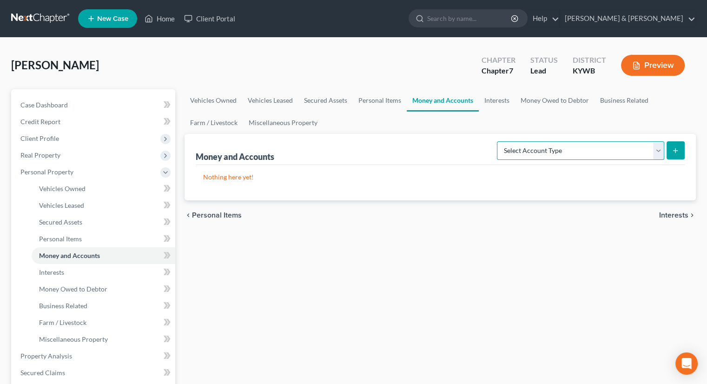
click at [660, 151] on select "Select Account Type Brokerage Cash on Hand Certificates of Deposit Checking Acc…" at bounding box center [580, 150] width 167 height 19
select select "cash_on_hand"
click at [499, 141] on select "Select Account Type Brokerage Cash on Hand Certificates of Deposit Checking Acc…" at bounding box center [580, 150] width 167 height 19
click at [676, 149] on icon "submit" at bounding box center [675, 150] width 7 height 7
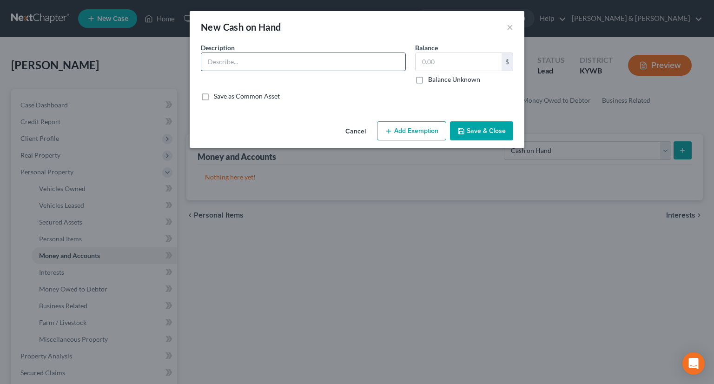
click at [231, 62] on input "text" at bounding box center [303, 62] width 204 height 18
type input "Cash"
click at [426, 64] on input "text" at bounding box center [459, 62] width 86 height 18
type input "35"
click at [406, 126] on button "Add Exemption" at bounding box center [411, 131] width 69 height 20
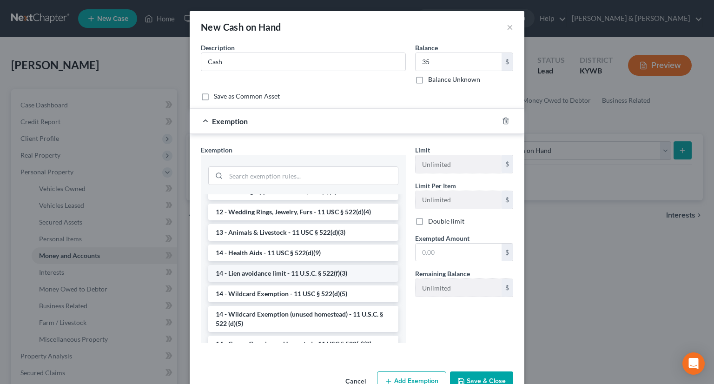
scroll to position [140, 0]
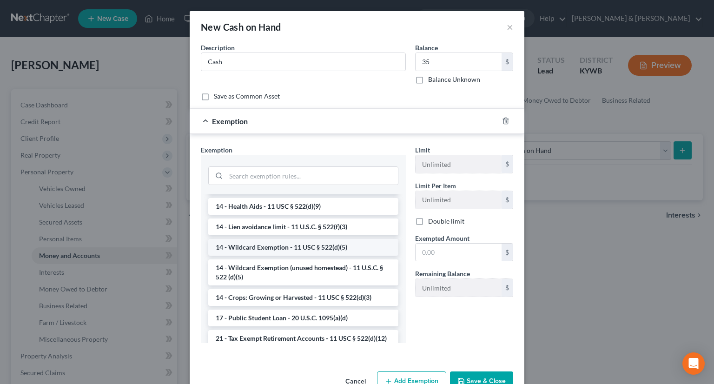
click at [291, 246] on li "14 - Wildcard Exemption - 11 USC § 522(d)(5)" at bounding box center [303, 247] width 190 height 17
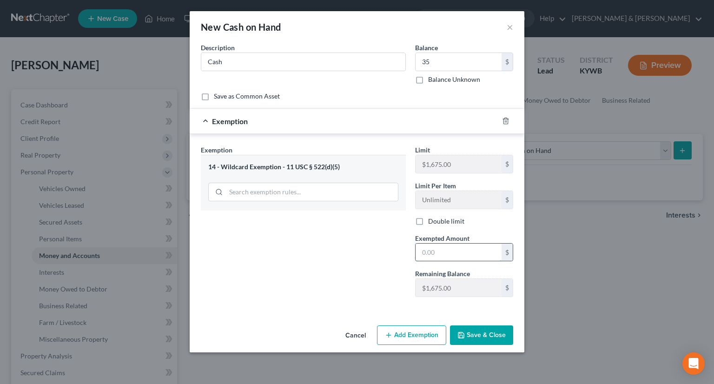
click at [432, 249] on input "text" at bounding box center [459, 253] width 86 height 18
type input "35.00"
click at [480, 329] on button "Save & Close" at bounding box center [481, 336] width 63 height 20
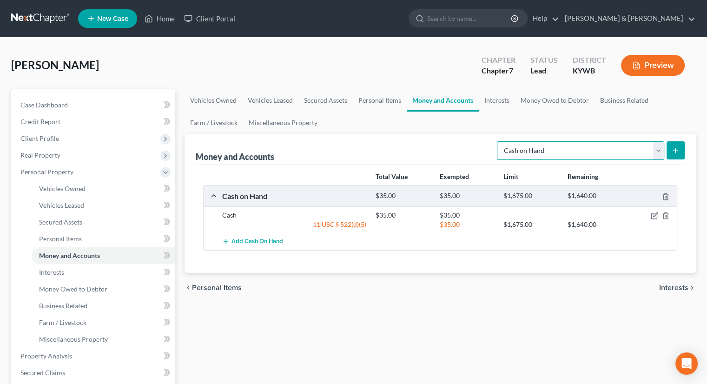
click at [659, 145] on select "Select Account Type Brokerage Cash on Hand Certificates of Deposit Checking Acc…" at bounding box center [580, 150] width 167 height 19
select select "checking"
click at [499, 141] on select "Select Account Type Brokerage Cash on Hand Certificates of Deposit Checking Acc…" at bounding box center [580, 150] width 167 height 19
click at [678, 146] on button "submit" at bounding box center [676, 150] width 18 height 18
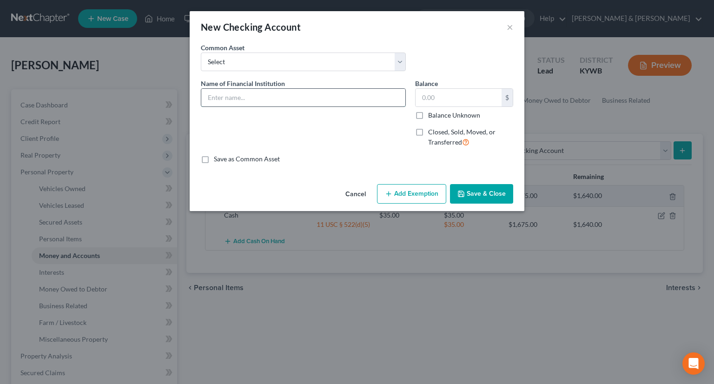
click at [282, 96] on input "text" at bounding box center [303, 98] width 204 height 18
type input "PNC"
click at [433, 97] on input "text" at bounding box center [459, 98] width 86 height 18
type input "400.00"
click at [416, 197] on button "Add Exemption" at bounding box center [411, 194] width 69 height 20
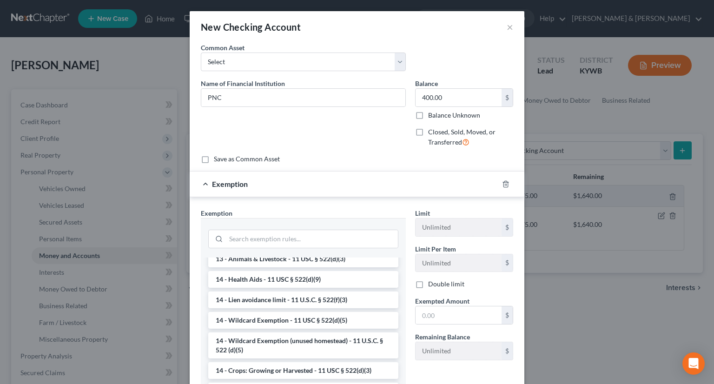
scroll to position [186, 0]
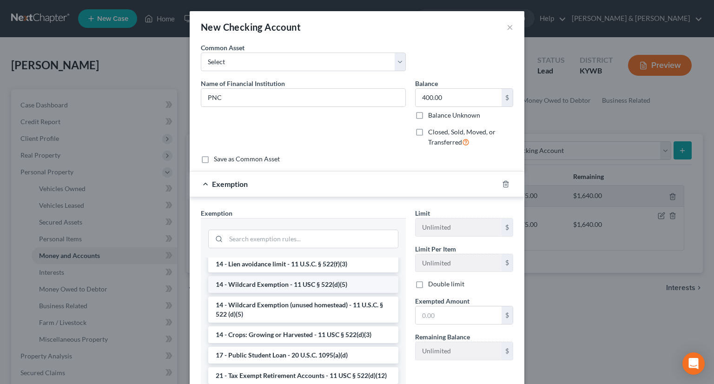
click at [276, 280] on li "14 - Wildcard Exemption - 11 USC § 522(d)(5)" at bounding box center [303, 284] width 190 height 17
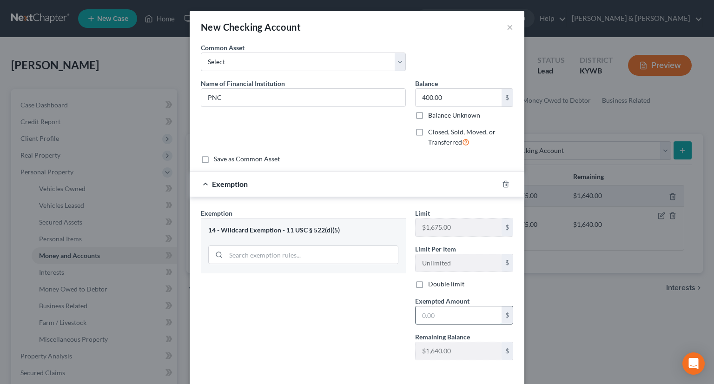
drag, startPoint x: 435, startPoint y: 317, endPoint x: 453, endPoint y: 305, distance: 21.9
click at [437, 317] on input "text" at bounding box center [459, 315] width 86 height 18
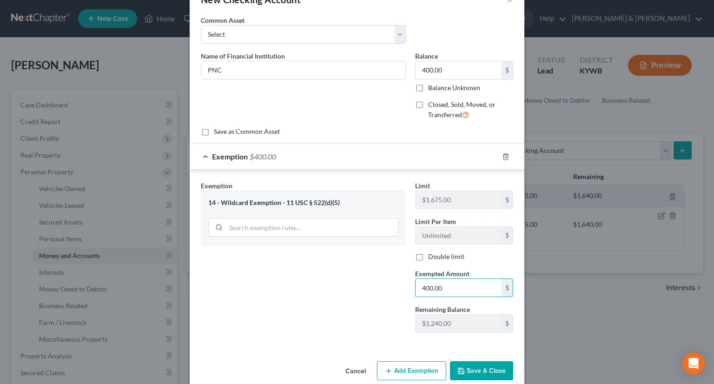
scroll to position [41, 0]
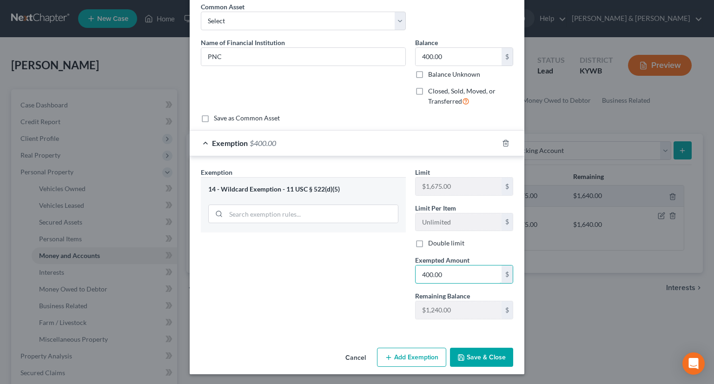
type input "400.00"
click at [473, 354] on button "Save & Close" at bounding box center [481, 358] width 63 height 20
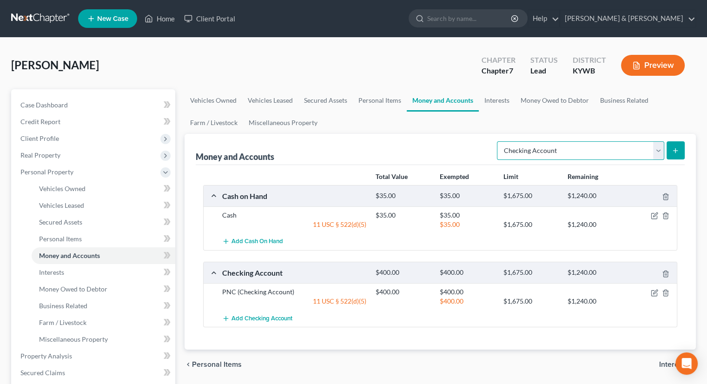
click at [656, 145] on select "Select Account Type Brokerage Cash on Hand Certificates of Deposit Checking Acc…" at bounding box center [580, 150] width 167 height 19
select select "savings"
click at [499, 141] on select "Select Account Type Brokerage Cash on Hand Certificates of Deposit Checking Acc…" at bounding box center [580, 150] width 167 height 19
click at [670, 146] on button "submit" at bounding box center [676, 150] width 18 height 18
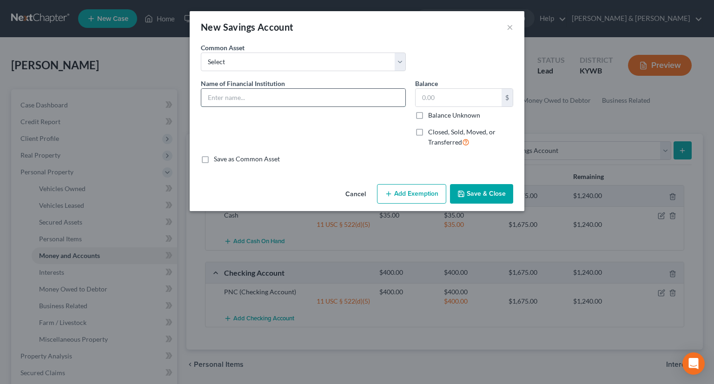
click at [310, 91] on input "text" at bounding box center [303, 98] width 204 height 18
type input "PNC"
click at [437, 97] on input "text" at bounding box center [459, 98] width 86 height 18
type input "5.00"
click at [402, 191] on button "Add Exemption" at bounding box center [411, 194] width 69 height 20
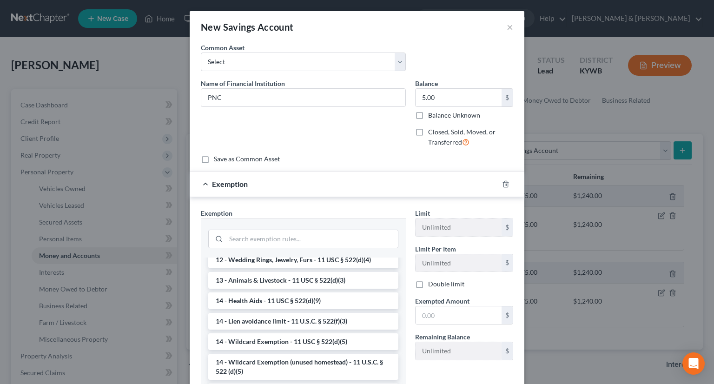
scroll to position [186, 0]
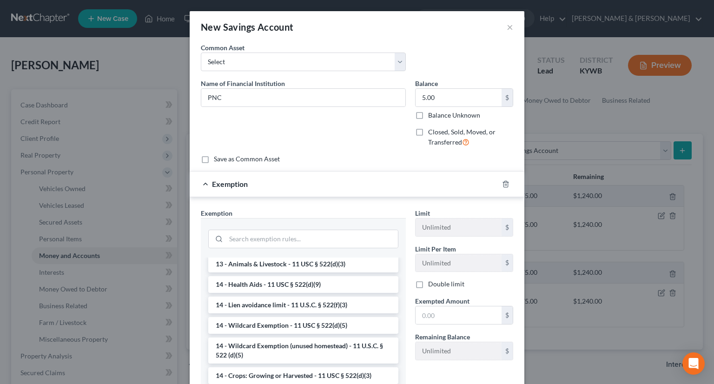
click at [269, 334] on li "14 - Wildcard Exemption - 11 USC § 522(d)(5)" at bounding box center [303, 325] width 190 height 17
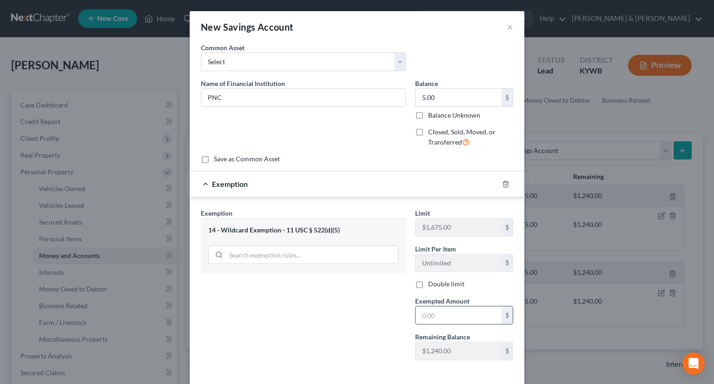
drag, startPoint x: 434, startPoint y: 311, endPoint x: 446, endPoint y: 308, distance: 12.3
click at [439, 311] on input "text" at bounding box center [459, 315] width 86 height 18
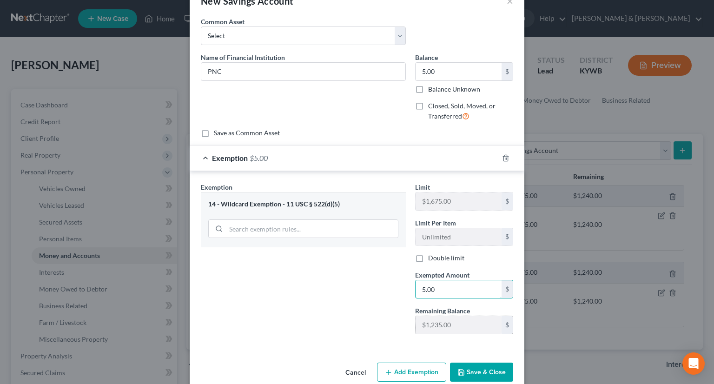
scroll to position [41, 0]
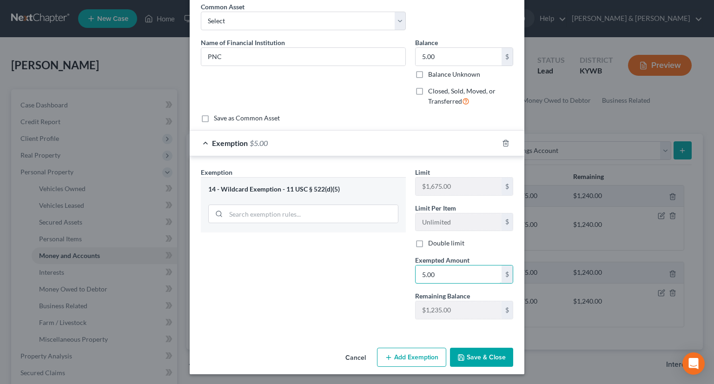
type input "5.00"
click at [478, 356] on button "Save & Close" at bounding box center [481, 358] width 63 height 20
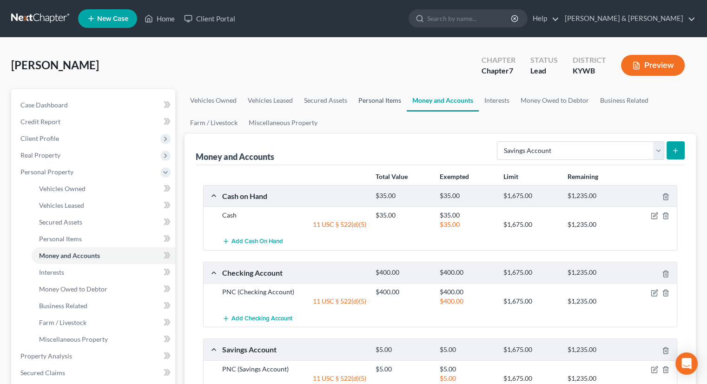
click at [363, 97] on link "Personal Items" at bounding box center [380, 100] width 54 height 22
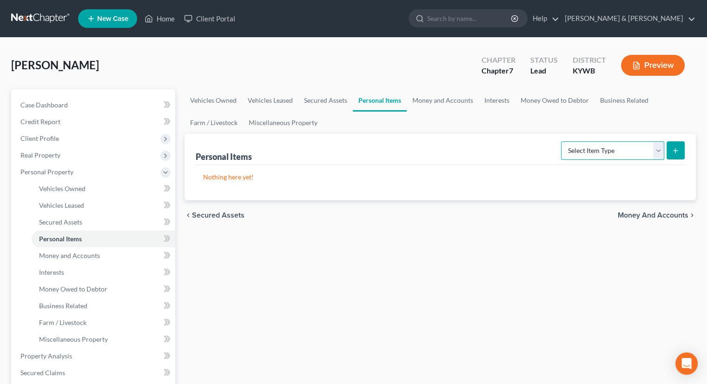
click at [656, 152] on select "Select Item Type Clothing Collectibles Of Value Electronics Firearms Household …" at bounding box center [612, 150] width 103 height 19
select select "household_goods"
click at [562, 141] on select "Select Item Type Clothing Collectibles Of Value Electronics Firearms Household …" at bounding box center [612, 150] width 103 height 19
click at [673, 146] on button "submit" at bounding box center [676, 150] width 18 height 18
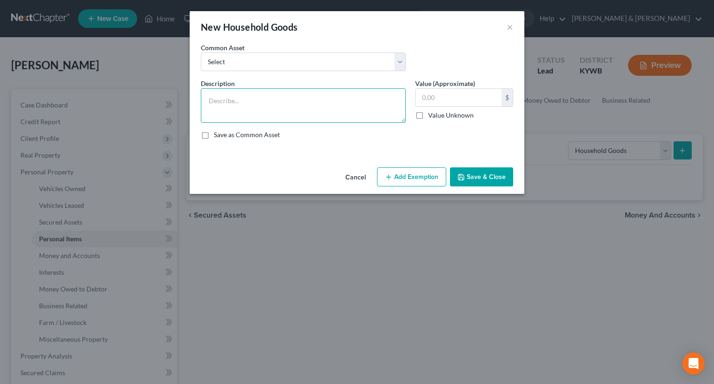
click at [295, 91] on textarea at bounding box center [303, 105] width 205 height 34
click at [212, 95] on textarea "COuch, love seat, tv stand," at bounding box center [303, 105] width 205 height 34
click at [298, 97] on textarea "Couch, love seat, tv stand," at bounding box center [303, 105] width 205 height 34
click at [300, 104] on textarea "Couch, love seat, tv stand," at bounding box center [303, 105] width 205 height 34
type textarea "Couch, love seat, tv stand, lamps, pictures, microwave, bed (3), chest, dresser…"
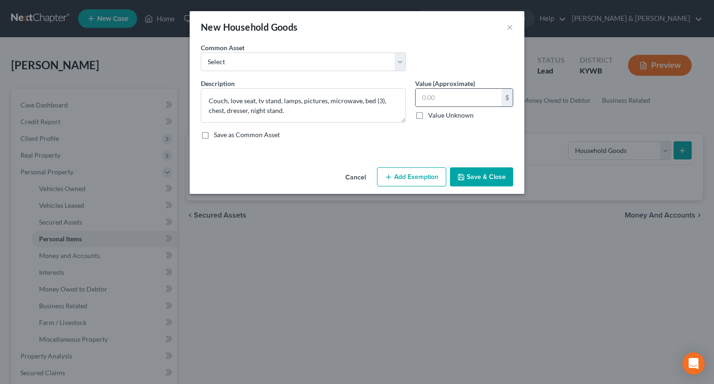
click at [443, 98] on input "text" at bounding box center [459, 98] width 86 height 18
type input "1,500"
click at [417, 174] on button "Add Exemption" at bounding box center [411, 177] width 69 height 20
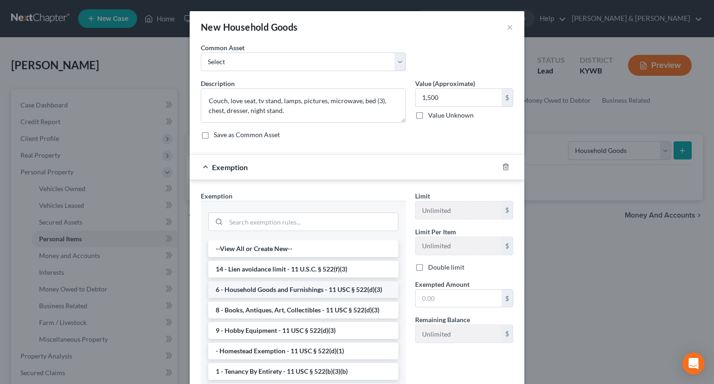
click at [285, 289] on li "6 - Household Goods and Furnishings - 11 USC § 522(d)(3)" at bounding box center [303, 289] width 190 height 17
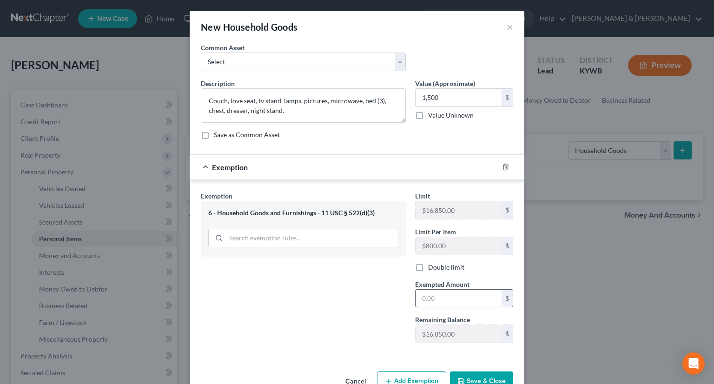
click at [459, 298] on input "text" at bounding box center [459, 299] width 86 height 18
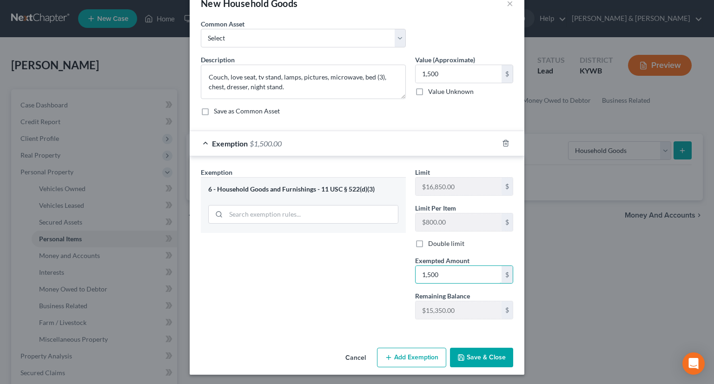
scroll to position [24, 0]
type input "1,500"
click at [484, 355] on button "Save & Close" at bounding box center [481, 357] width 63 height 20
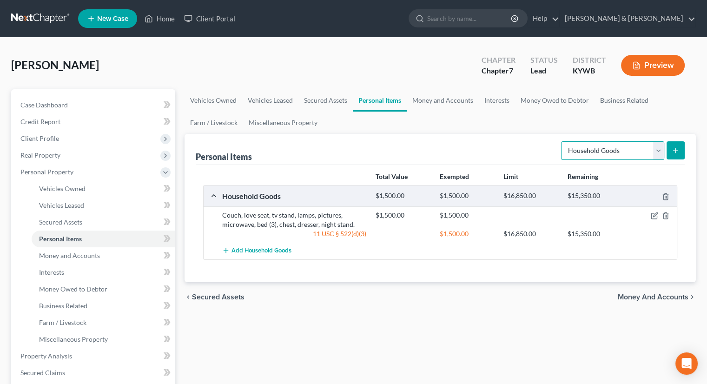
click at [658, 149] on select "Select Item Type Clothing Collectibles Of Value Electronics Firearms Household …" at bounding box center [612, 150] width 103 height 19
select select "electronics"
click at [562, 141] on select "Select Item Type Clothing Collectibles Of Value Electronics Firearms Household …" at bounding box center [612, 150] width 103 height 19
click at [679, 147] on button "submit" at bounding box center [676, 150] width 18 height 18
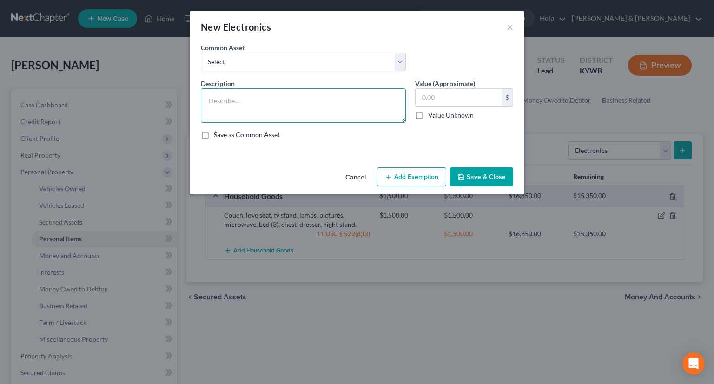
click at [264, 106] on textarea at bounding box center [303, 105] width 205 height 34
type textarea "TV (3), computer."
click at [464, 101] on input "text" at bounding box center [459, 98] width 86 height 18
type input "1,025"
click at [409, 179] on button "Add Exemption" at bounding box center [411, 177] width 69 height 20
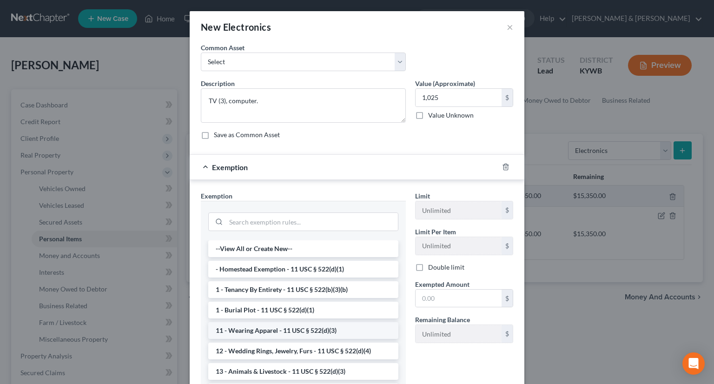
click at [282, 327] on li "11 - Wearing Apparel - 11 USC § 522(d)(3)" at bounding box center [303, 330] width 190 height 17
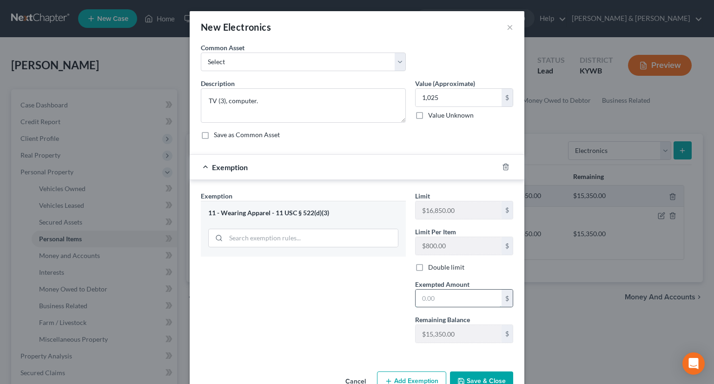
click at [439, 293] on input "text" at bounding box center [459, 299] width 86 height 18
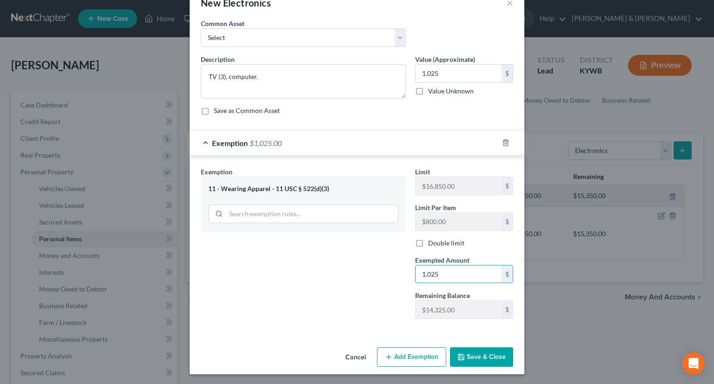
type input "1,025"
click at [482, 353] on button "Save & Close" at bounding box center [481, 357] width 63 height 20
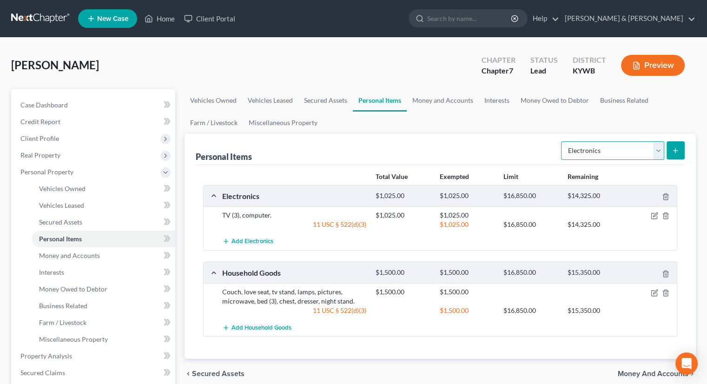
click at [660, 148] on select "Select Item Type Clothing Collectibles Of Value Electronics Firearms Household …" at bounding box center [612, 150] width 103 height 19
select select "clothing"
click at [562, 141] on select "Select Item Type Clothing Collectibles Of Value Electronics Firearms Household …" at bounding box center [612, 150] width 103 height 19
click at [672, 149] on icon "submit" at bounding box center [675, 150] width 7 height 7
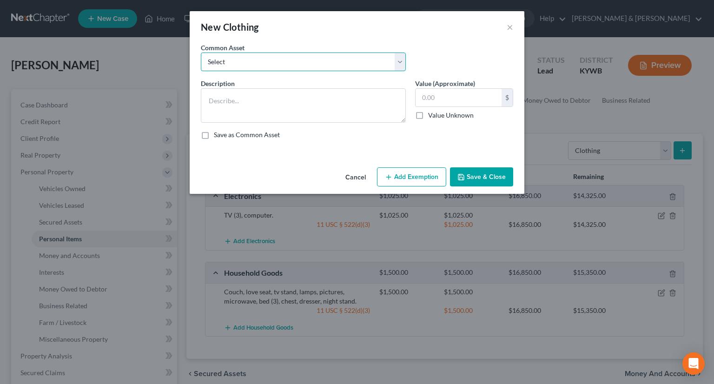
click at [261, 66] on select "Select WEARING APPAREL Wearing Apparel" at bounding box center [303, 62] width 205 height 19
select select "1"
click at [201, 53] on select "Select WEARING APPAREL Wearing Apparel" at bounding box center [303, 62] width 205 height 19
type textarea "Wearing Apparel"
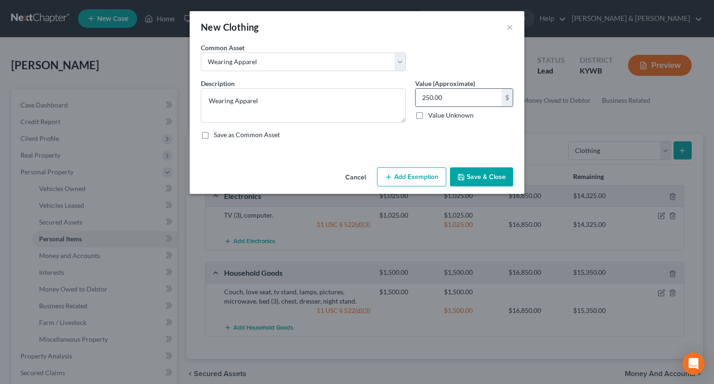
click at [428, 95] on input "250.00" at bounding box center [459, 98] width 86 height 18
type input "200.00"
click at [401, 173] on button "Add Exemption" at bounding box center [411, 177] width 69 height 20
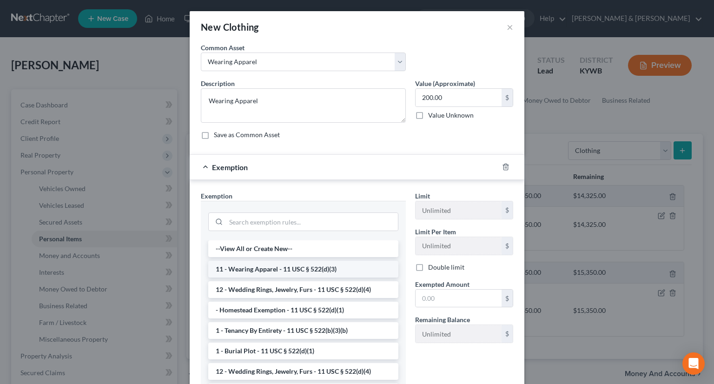
click at [286, 268] on li "11 - Wearing Apparel - 11 USC § 522(d)(3)" at bounding box center [303, 269] width 190 height 17
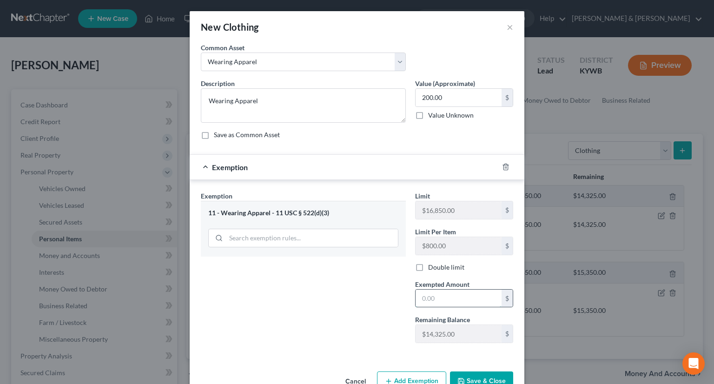
click at [425, 296] on input "text" at bounding box center [459, 299] width 86 height 18
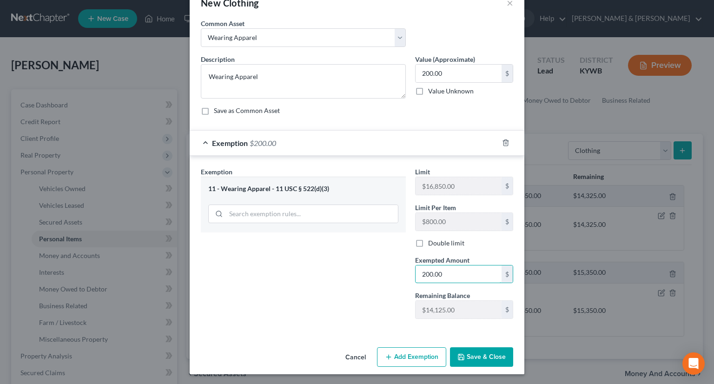
type input "200.00"
click at [475, 354] on button "Save & Close" at bounding box center [481, 357] width 63 height 20
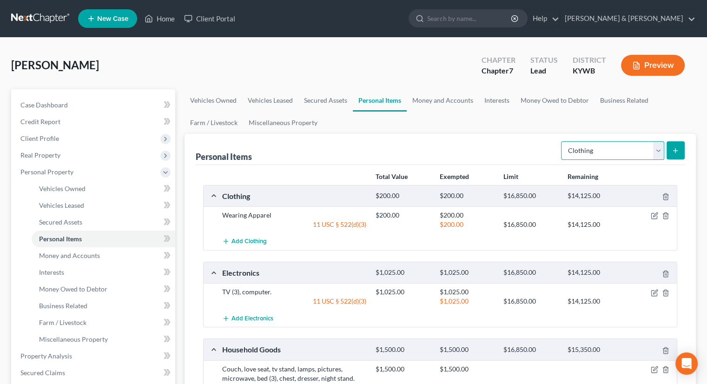
click at [659, 149] on select "Select Item Type Clothing Collectibles Of Value Electronics Firearms Household …" at bounding box center [612, 150] width 103 height 19
select select "jewelry"
click at [562, 141] on select "Select Item Type Clothing Collectibles Of Value Electronics Firearms Household …" at bounding box center [612, 150] width 103 height 19
click at [676, 147] on icon "submit" at bounding box center [675, 150] width 7 height 7
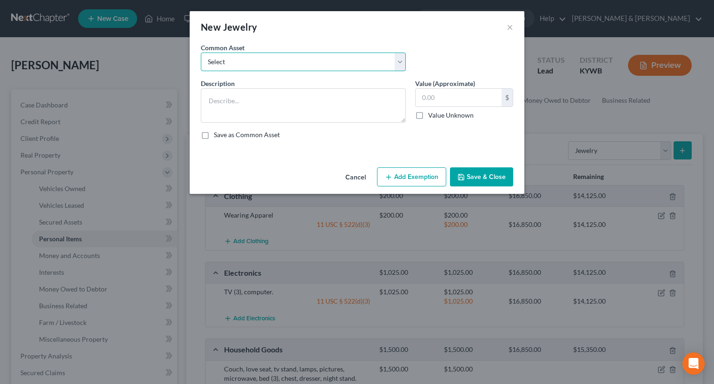
click at [243, 60] on select "Select JEWELRY Jewelry WEDDING RINGS" at bounding box center [303, 62] width 205 height 19
select select "1"
click at [201, 53] on select "Select JEWELRY Jewelry WEDDING RINGS" at bounding box center [303, 62] width 205 height 19
type textarea "Jewelry"
click at [424, 94] on input "200.00" at bounding box center [459, 98] width 86 height 18
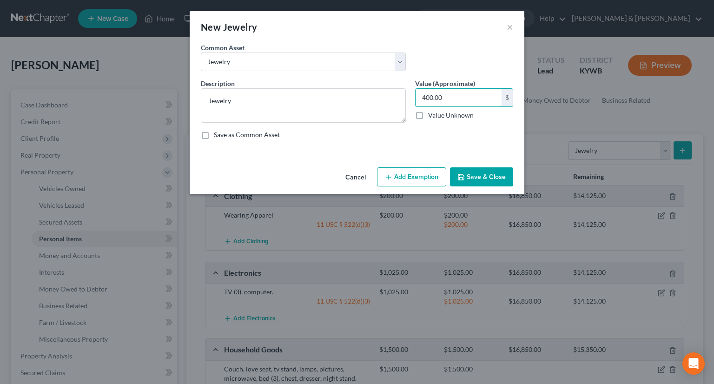
type input "400.00"
click at [416, 176] on button "Add Exemption" at bounding box center [411, 177] width 69 height 20
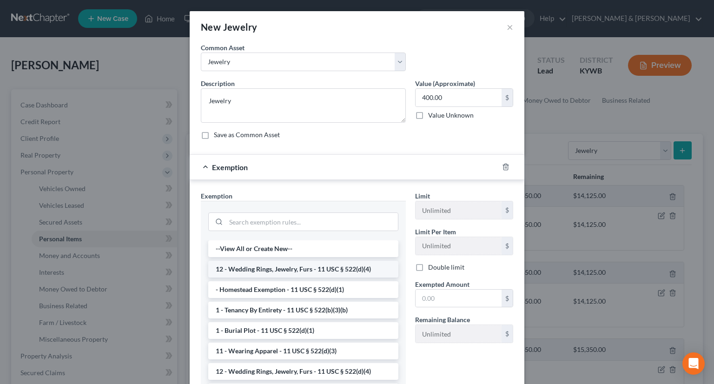
click at [295, 266] on li "12 - Wedding Rings, Jewelry, Furs - 11 USC § 522(d)(4)" at bounding box center [303, 269] width 190 height 17
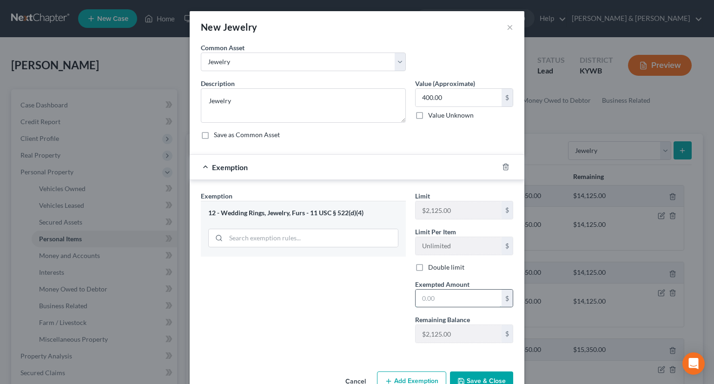
click at [433, 297] on input "text" at bounding box center [459, 299] width 86 height 18
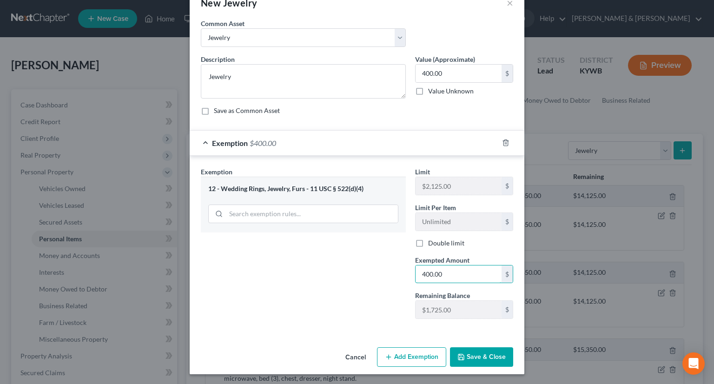
type input "400.00"
click at [479, 354] on button "Save & Close" at bounding box center [481, 357] width 63 height 20
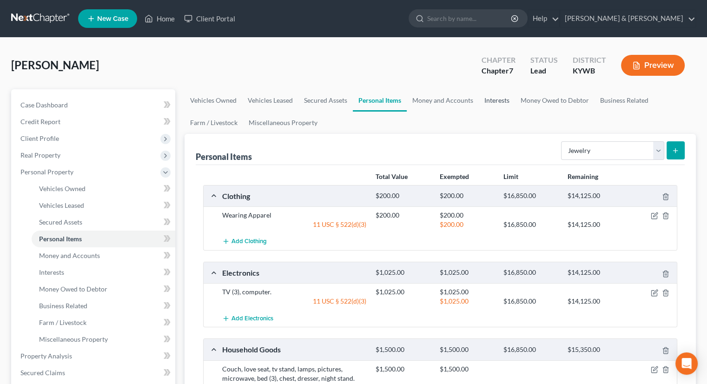
click at [497, 104] on link "Interests" at bounding box center [497, 100] width 36 height 22
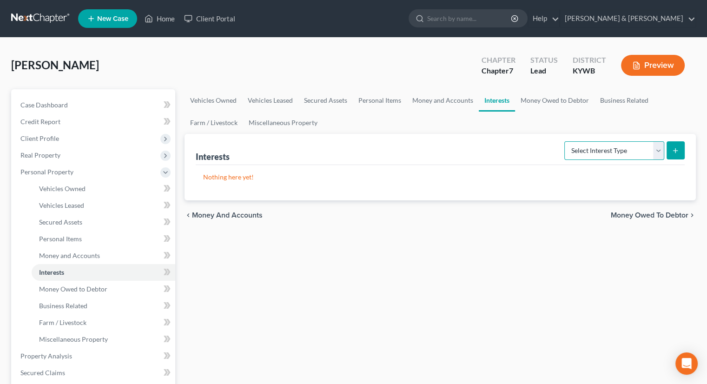
click at [662, 150] on select "Select Interest Type 401K Annuity Bond Education IRA Government Bond Government…" at bounding box center [615, 150] width 100 height 19
click at [657, 148] on select "Select Interest Type 401K Annuity Bond Education IRA Government Bond Government…" at bounding box center [615, 150] width 100 height 19
select select "term_life_insurance"
click at [566, 141] on select "Select Interest Type 401K Annuity Bond Education IRA Government Bond Government…" at bounding box center [615, 150] width 100 height 19
click at [673, 149] on icon "submit" at bounding box center [675, 150] width 7 height 7
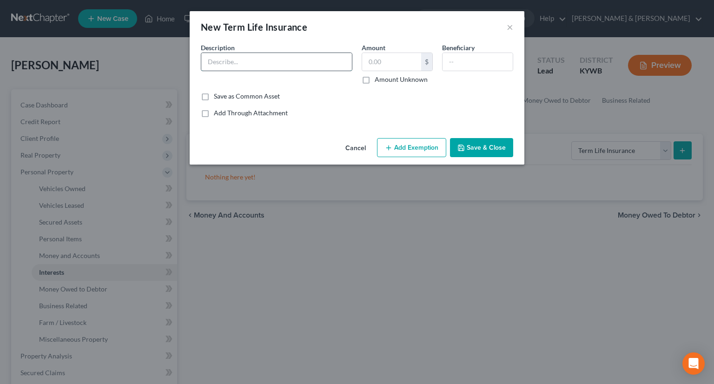
click at [250, 66] on input "text" at bounding box center [276, 62] width 151 height 18
type input "State Farm Policy #0008"
click at [401, 64] on input "text" at bounding box center [391, 62] width 59 height 18
type input "0.00"
click at [433, 150] on button "Add Exemption" at bounding box center [411, 148] width 69 height 20
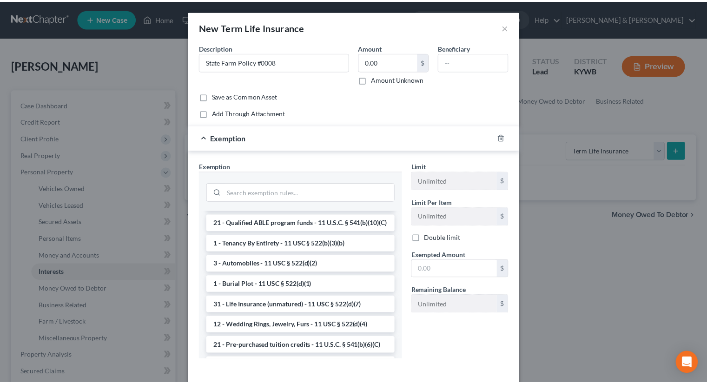
scroll to position [186, 0]
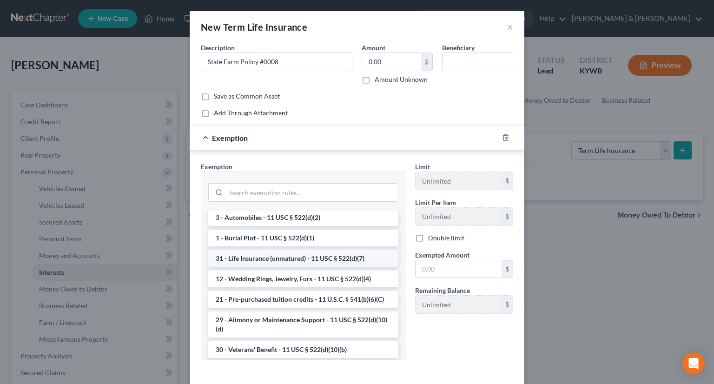
click at [312, 267] on li "31 - Life Insurance (unmatured) - 11 USC § 522(d)(7)" at bounding box center [303, 258] width 190 height 17
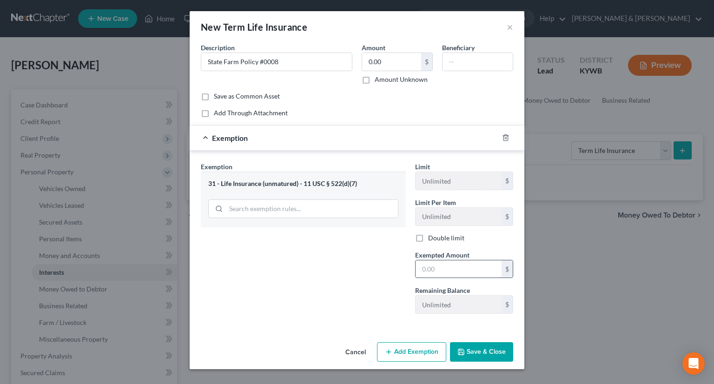
click at [440, 266] on input "text" at bounding box center [459, 269] width 86 height 18
type input "1.00"
click at [488, 355] on button "Save & Close" at bounding box center [481, 352] width 63 height 20
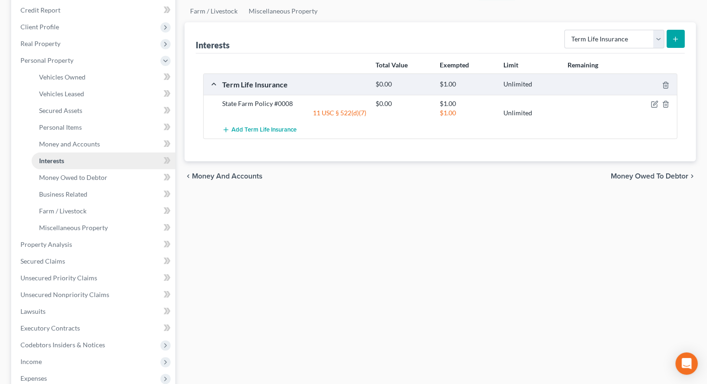
scroll to position [140, 0]
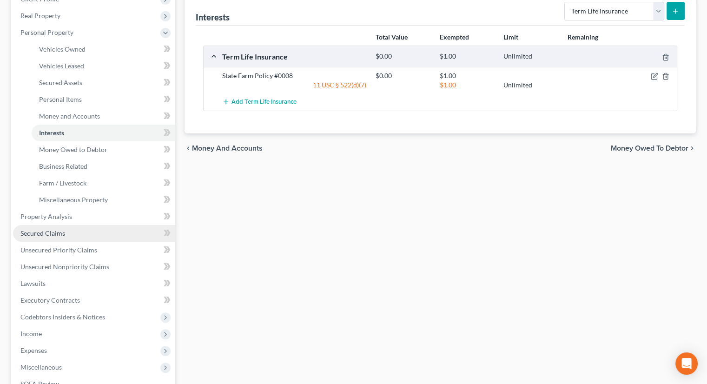
click at [67, 236] on link "Secured Claims" at bounding box center [94, 233] width 162 height 17
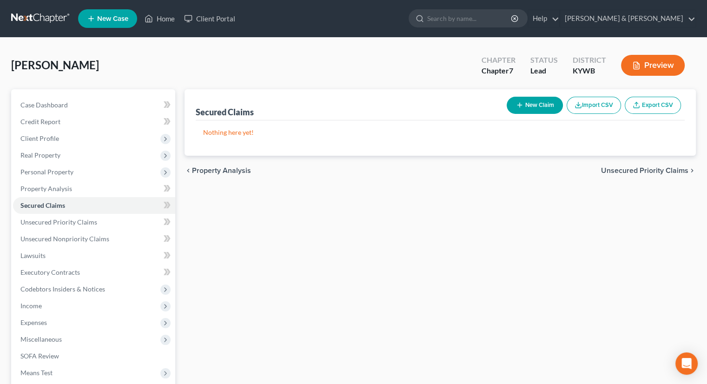
click at [551, 99] on button "New Claim" at bounding box center [535, 105] width 56 height 17
select select "0"
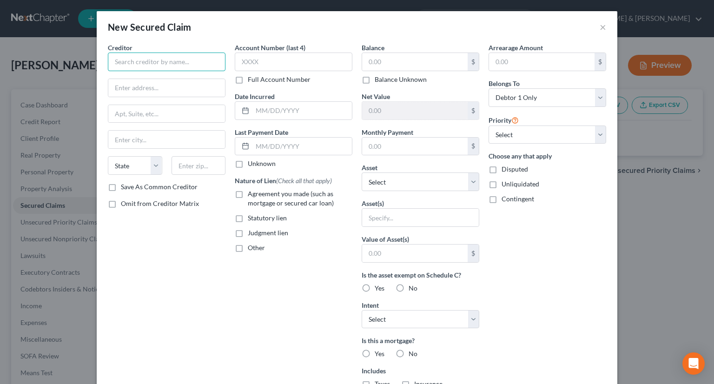
click at [175, 62] on input "text" at bounding box center [167, 62] width 118 height 19
type input "Republic Finance"
click at [193, 89] on input "text" at bounding box center [166, 88] width 117 height 18
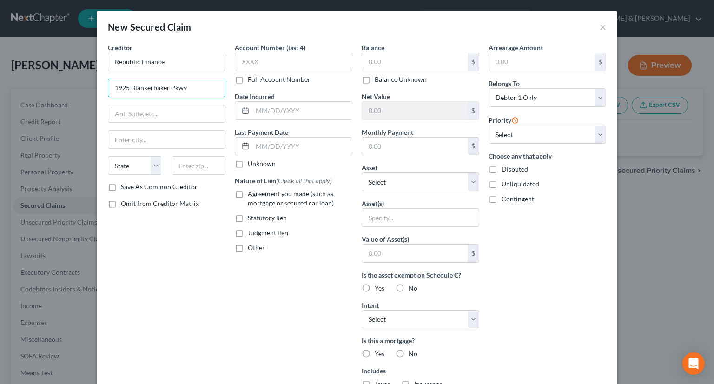
type input "1925 Blankerbaker Pkwy"
click at [201, 167] on input "text" at bounding box center [199, 165] width 54 height 19
type input "40299"
type input "[GEOGRAPHIC_DATA]"
select select "18"
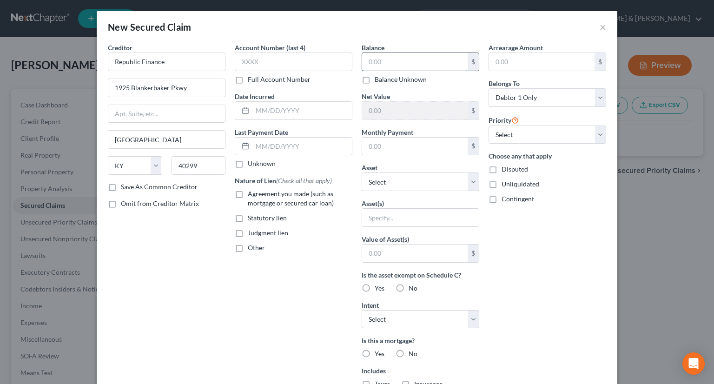
click at [370, 59] on input "text" at bounding box center [415, 62] width 106 height 18
type input "14,000"
click at [468, 182] on select "Select Other Multiple Assets PNC (Checking Account) - $400.0 State Farm Policy …" at bounding box center [421, 182] width 118 height 19
select select "1"
click at [362, 173] on select "Select Other Multiple Assets PNC (Checking Account) - $400.0 State Farm Policy …" at bounding box center [421, 182] width 118 height 19
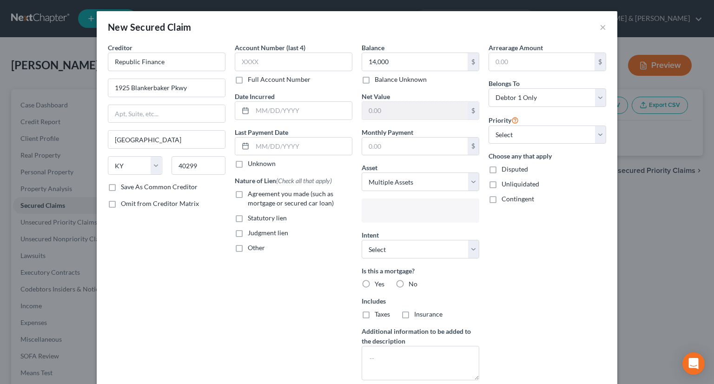
click at [426, 213] on input "text" at bounding box center [419, 212] width 105 height 14
click at [411, 208] on body "Home New Case Client Portal [PERSON_NAME] & [PERSON_NAME] [EMAIL_ADDRESS][DOMAI…" at bounding box center [357, 247] width 714 height 494
click at [402, 210] on input "text" at bounding box center [419, 212] width 105 height 14
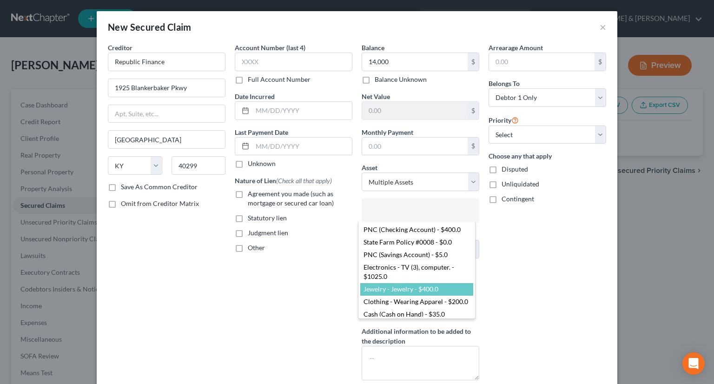
select select "2783949"
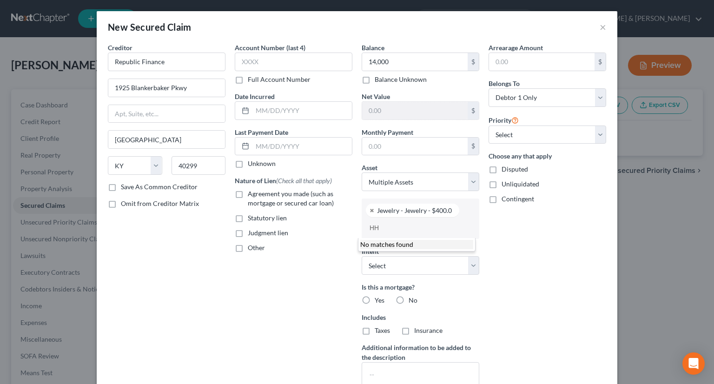
type input "HHG"
click at [386, 225] on body "Home New Case Client Portal [PERSON_NAME] & [PERSON_NAME] [EMAIL_ADDRESS][DOMAI…" at bounding box center [357, 247] width 714 height 494
click at [473, 183] on select "Select Other Multiple Assets PNC (Checking Account) - $400.0 State Farm Policy …" at bounding box center [421, 182] width 118 height 19
select select "0"
click at [362, 173] on select "Select Other Multiple Assets PNC (Checking Account) - $400.0 State Farm Policy …" at bounding box center [421, 182] width 118 height 19
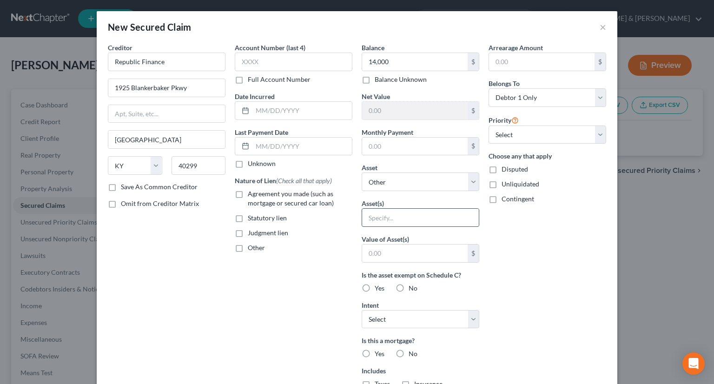
click at [393, 215] on input "text" at bounding box center [420, 218] width 117 height 18
type input "HHG/ Jewelry"
click at [375, 286] on label "Yes" at bounding box center [380, 288] width 10 height 9
click at [379, 286] on input "Yes" at bounding box center [382, 287] width 6 height 6
radio input "true"
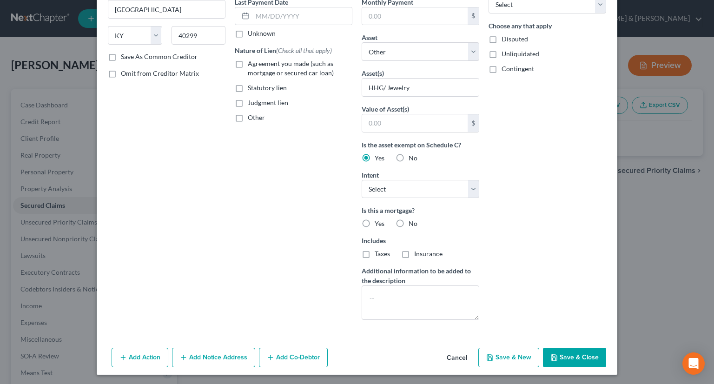
scroll to position [131, 0]
click at [562, 357] on button "Save & Close" at bounding box center [574, 357] width 63 height 20
select select
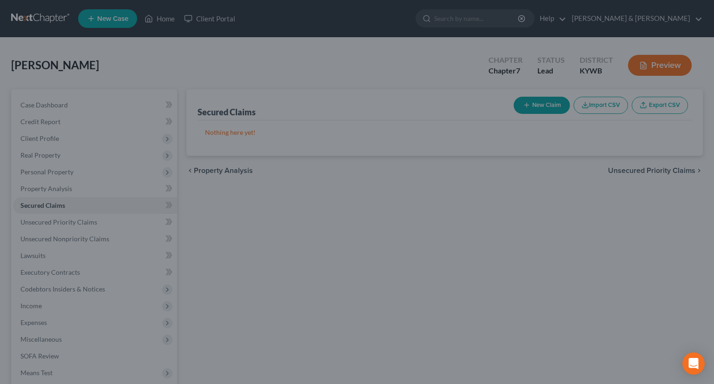
scroll to position [30, 0]
type input "14,000.00"
type input "0"
type input "0.00"
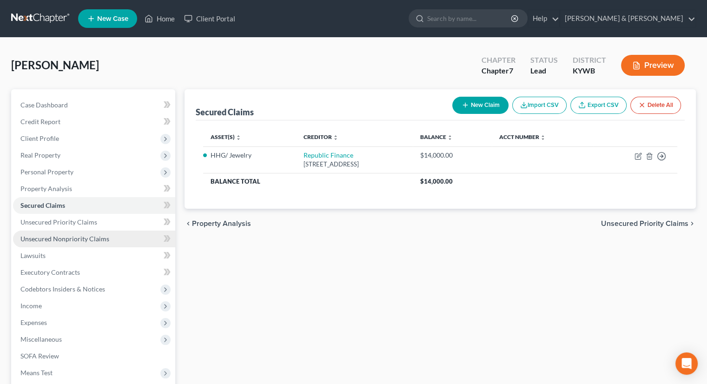
click at [52, 240] on span "Unsecured Nonpriority Claims" at bounding box center [64, 239] width 89 height 8
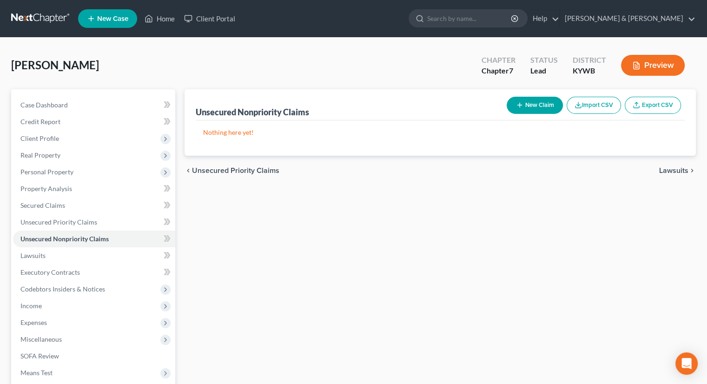
click at [545, 101] on button "New Claim" at bounding box center [535, 105] width 56 height 17
select select "0"
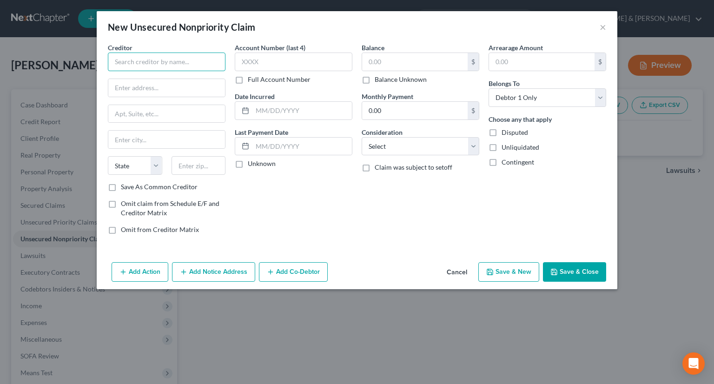
click at [180, 59] on input "text" at bounding box center [167, 62] width 118 height 19
type input "Service Financial c/[PERSON_NAME] & sPIES"
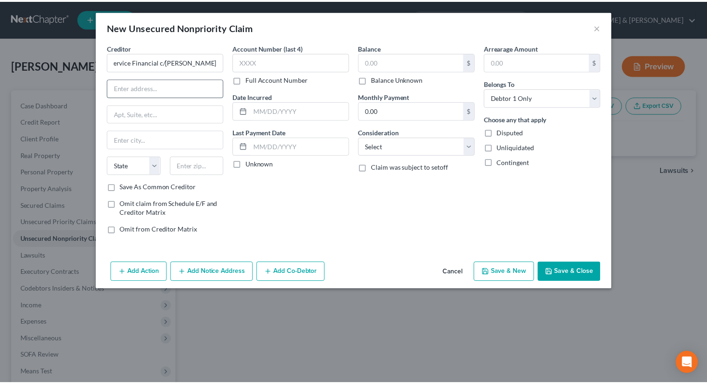
scroll to position [0, 0]
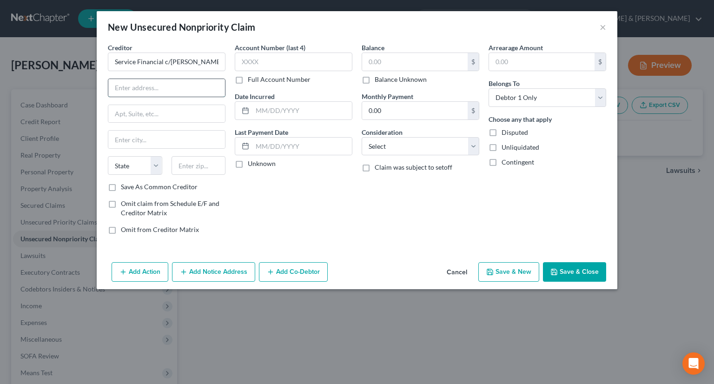
click at [169, 84] on input "text" at bounding box center [166, 88] width 117 height 18
type input "pob 4668"
click at [193, 162] on input "text" at bounding box center [199, 165] width 54 height 19
type input "40204"
type input "[GEOGRAPHIC_DATA]"
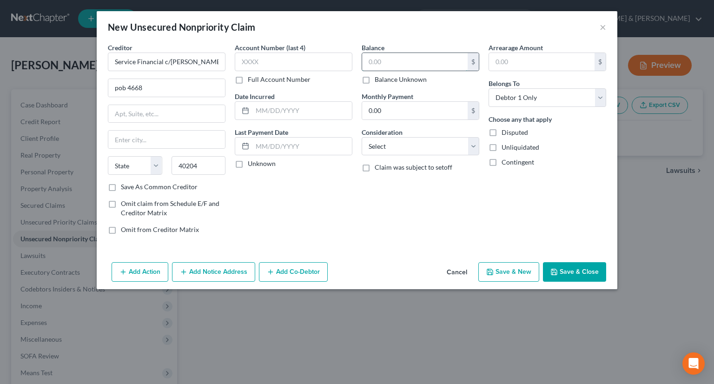
select select "18"
click at [385, 60] on input "text" at bounding box center [415, 62] width 106 height 18
type input "4,358"
click at [502, 131] on label "Disputed" at bounding box center [515, 132] width 27 height 9
click at [506, 131] on input "Disputed" at bounding box center [509, 131] width 6 height 6
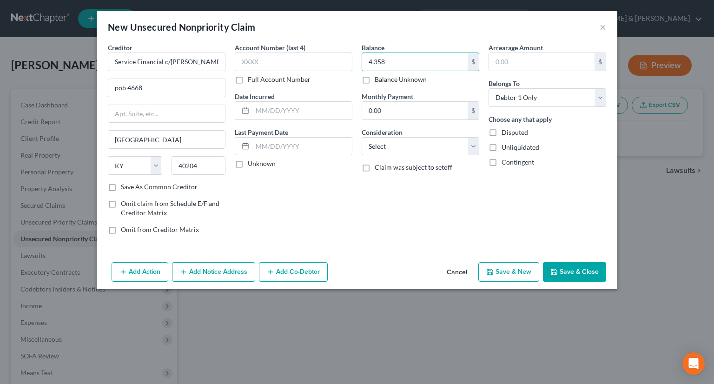
checkbox input "true"
click at [496, 267] on button "Save & New" at bounding box center [509, 272] width 61 height 20
select select "0"
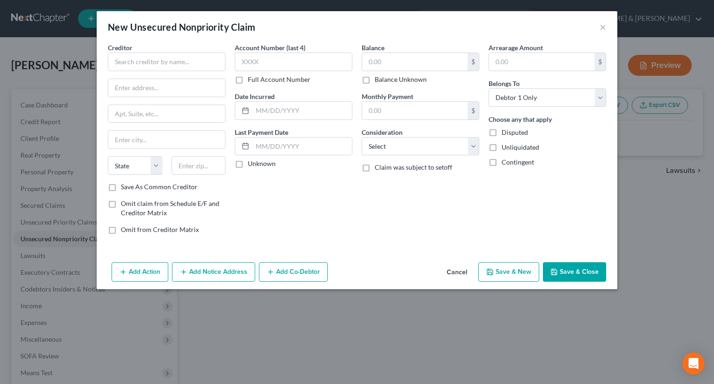
type input "4,358.00"
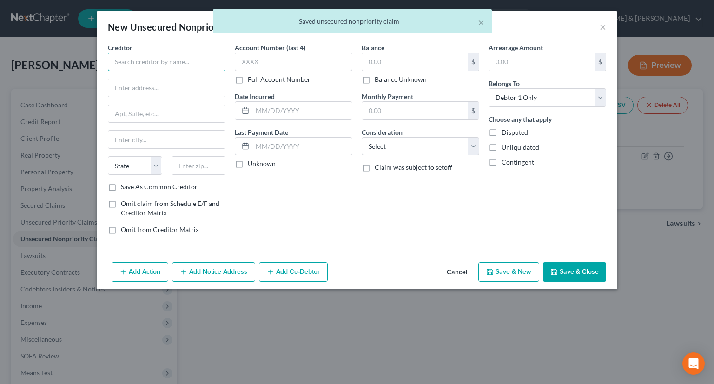
click at [134, 59] on input "text" at bounding box center [167, 62] width 118 height 19
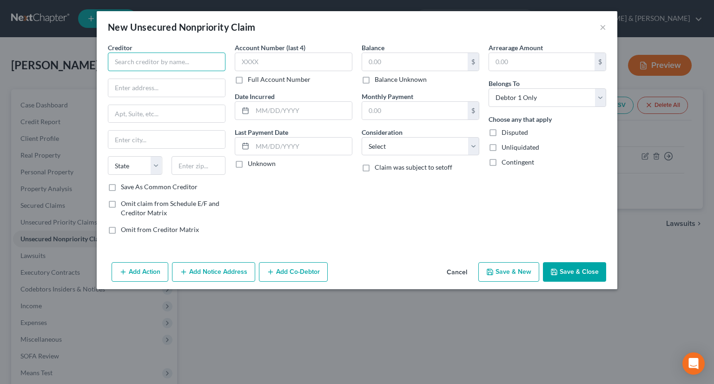
click at [194, 59] on input "text" at bounding box center [167, 62] width 118 height 19
drag, startPoint x: 188, startPoint y: 62, endPoint x: 104, endPoint y: 43, distance: 86.3
click at [101, 56] on div "Creditor * [PERSON_NAME] State [US_STATE] AK AR AZ CA CO CT DE DC [GEOGRAPHIC_D…" at bounding box center [357, 151] width 521 height 216
type input "[PERSON_NAME]"
click at [179, 92] on input "text" at bounding box center [166, 88] width 117 height 18
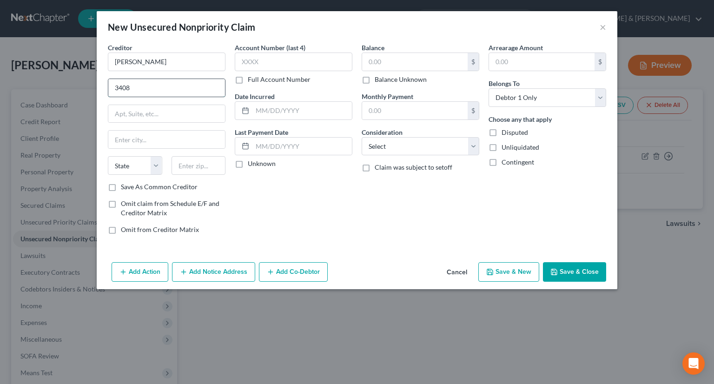
click at [198, 89] on input "3408" at bounding box center [166, 88] width 117 height 18
type input "[STREET_ADDRESS][PERSON_NAME]"
click at [158, 112] on input "text" at bounding box center [166, 114] width 117 height 18
type input "#1"
click at [288, 192] on div "Account Number (last 4) Full Account Number Date Incurred Last Payment Date Unk…" at bounding box center [293, 142] width 127 height 199
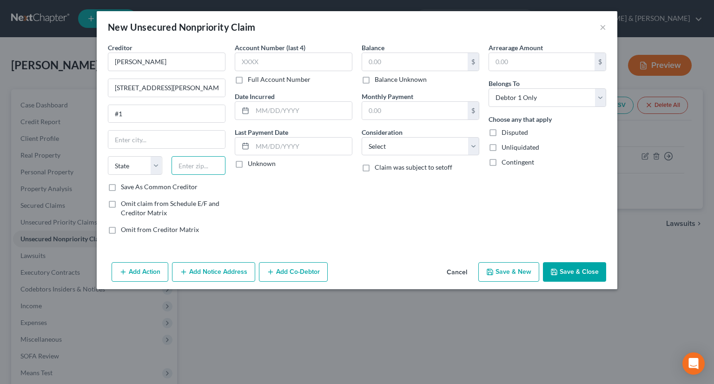
click at [210, 168] on input "text" at bounding box center [199, 165] width 54 height 19
type input "40219"
type input "[GEOGRAPHIC_DATA]"
select select "18"
click at [479, 146] on select "Select Cable / Satellite Services Collection Agency Credit Card Debt Debt Couns…" at bounding box center [421, 146] width 118 height 19
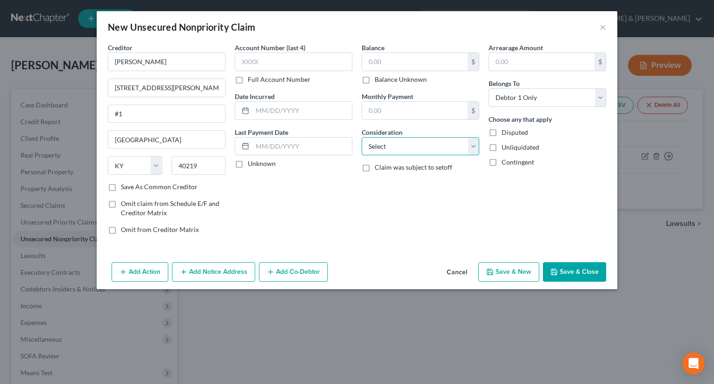
select select "14"
click at [362, 137] on select "Select Cable / Satellite Services Collection Agency Credit Card Debt Debt Couns…" at bounding box center [421, 146] width 118 height 19
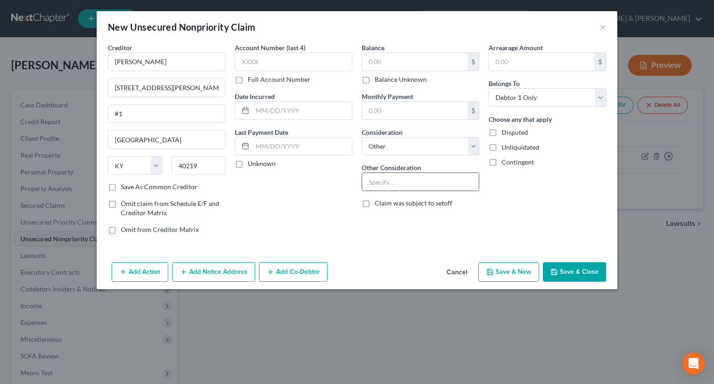
click at [417, 184] on input "text" at bounding box center [420, 182] width 117 height 18
click at [377, 179] on input "CO-sign" at bounding box center [420, 182] width 117 height 18
type input "Co-sign"
click at [525, 271] on button "Save & New" at bounding box center [509, 272] width 61 height 20
select select "0"
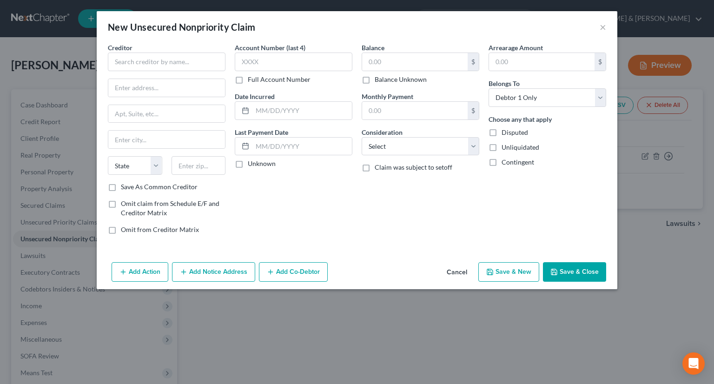
type input "0.00"
drag, startPoint x: 183, startPoint y: 67, endPoint x: 180, endPoint y: 59, distance: 8.8
click at [183, 65] on input "text" at bounding box center [167, 62] width 118 height 19
type input "Credit One"
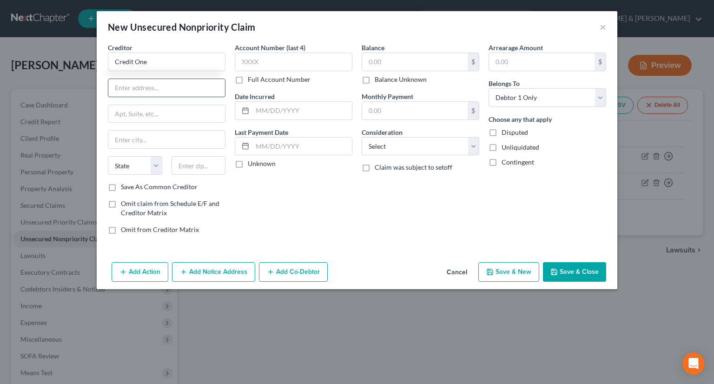
click at [206, 89] on input "text" at bounding box center [166, 88] width 117 height 18
type input "POB 98873"
click at [180, 161] on input "text" at bounding box center [199, 165] width 54 height 19
type input "89193"
type input "[GEOGRAPHIC_DATA]"
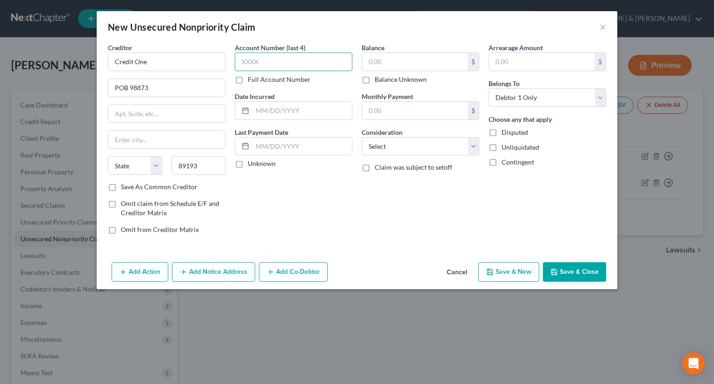
select select "31"
click at [247, 62] on input "text" at bounding box center [294, 62] width 118 height 19
type input "5033"
click at [376, 56] on input "text" at bounding box center [415, 62] width 106 height 18
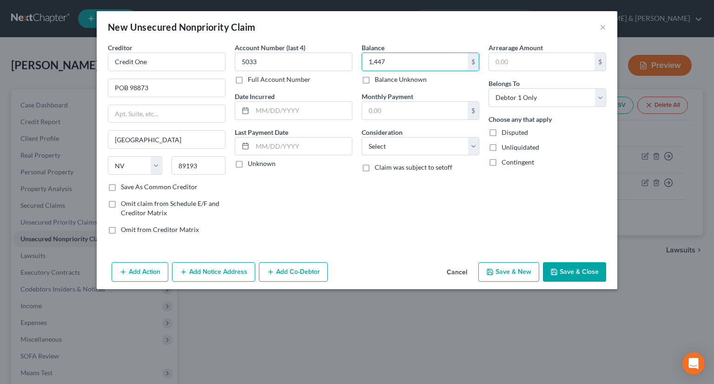
type input "1,447"
click at [498, 273] on button "Save & New" at bounding box center [509, 272] width 61 height 20
select select "0"
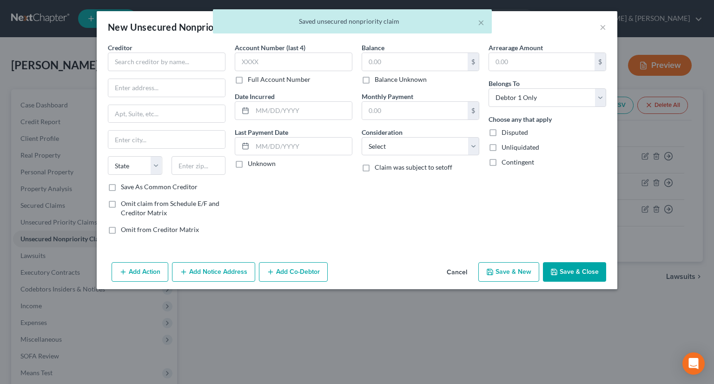
type input "1,447.00"
type input "0.00"
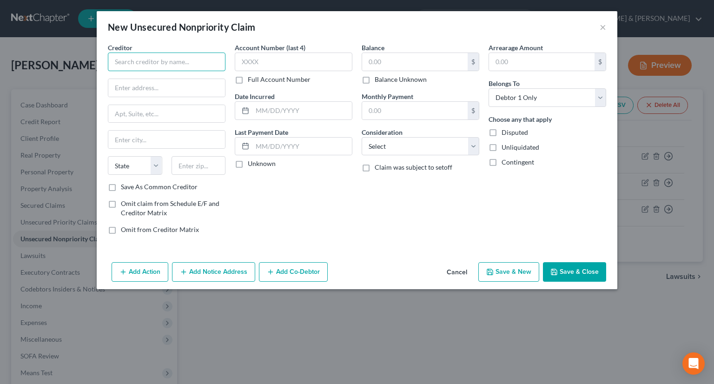
click at [119, 56] on input "text" at bounding box center [167, 62] width 118 height 19
type input "1st Franklin Finance"
click at [123, 84] on input "text" at bounding box center [166, 88] width 117 height 18
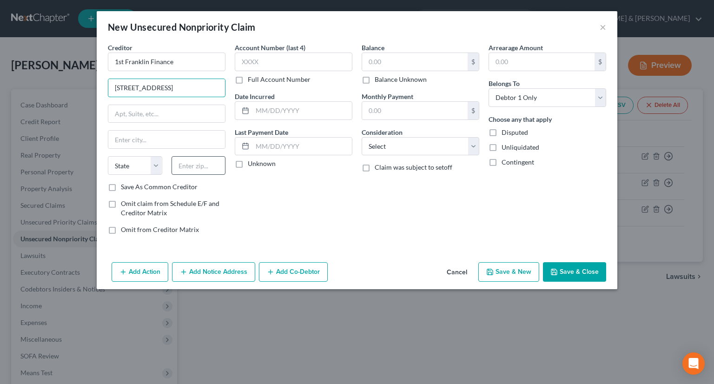
type input "[STREET_ADDRESS]"
drag, startPoint x: 185, startPoint y: 160, endPoint x: 196, endPoint y: 166, distance: 12.1
click at [194, 165] on input "text" at bounding box center [199, 165] width 54 height 19
type input "40291"
type input "[GEOGRAPHIC_DATA]"
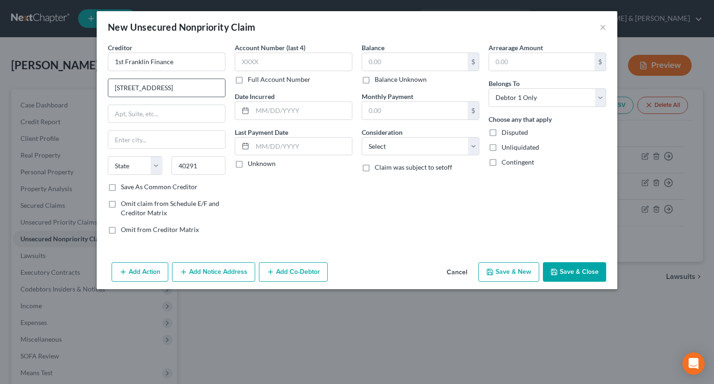
select select "18"
drag, startPoint x: 139, startPoint y: 86, endPoint x: 167, endPoint y: 75, distance: 30.5
click at [140, 86] on input "[STREET_ADDRESS]" at bounding box center [166, 88] width 117 height 18
type input "[STREET_ADDRESS]"
click at [406, 60] on input "text" at bounding box center [415, 62] width 106 height 18
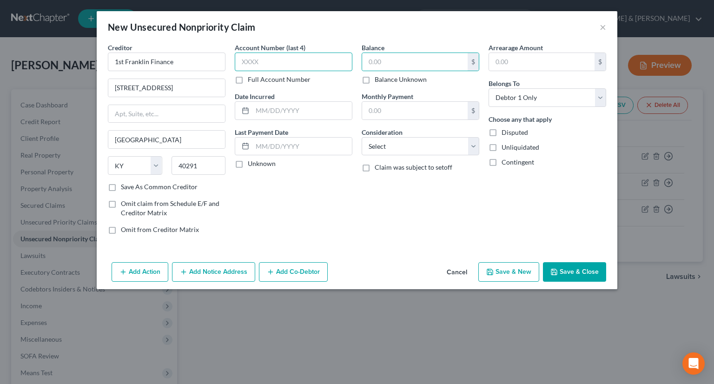
click at [322, 68] on input "text" at bounding box center [294, 62] width 118 height 19
type input "2039"
click at [389, 63] on input "text" at bounding box center [415, 62] width 106 height 18
click at [516, 273] on button "Save & New" at bounding box center [509, 272] width 61 height 20
type input "1,689.00"
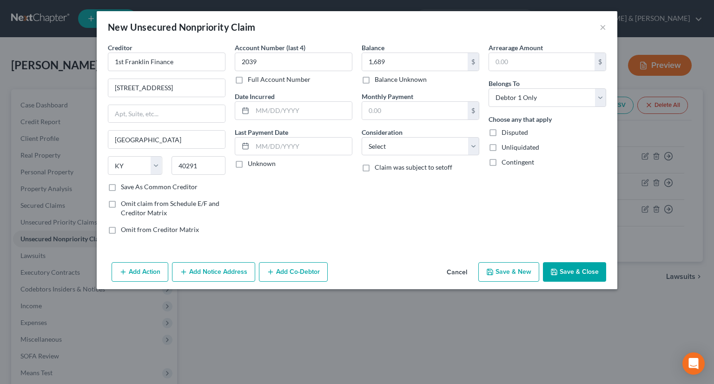
type input "0.00"
select select "0"
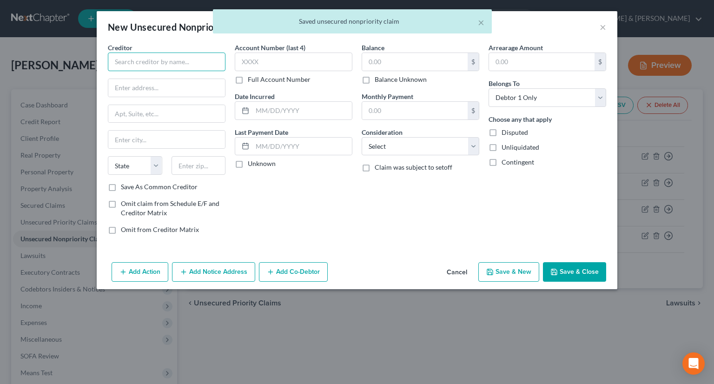
click at [148, 60] on input "text" at bounding box center [167, 62] width 118 height 19
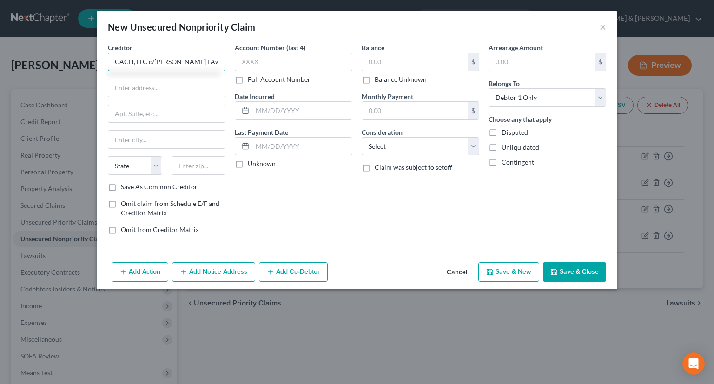
click at [183, 62] on input "CACH, LLC c/[PERSON_NAME] LAw" at bounding box center [167, 62] width 118 height 19
type input "CACH, LLC c/[PERSON_NAME] Law"
click at [191, 84] on input "text" at bounding box center [166, 88] width 117 height 18
type input "POB 436709"
click at [203, 166] on input "text" at bounding box center [199, 165] width 54 height 19
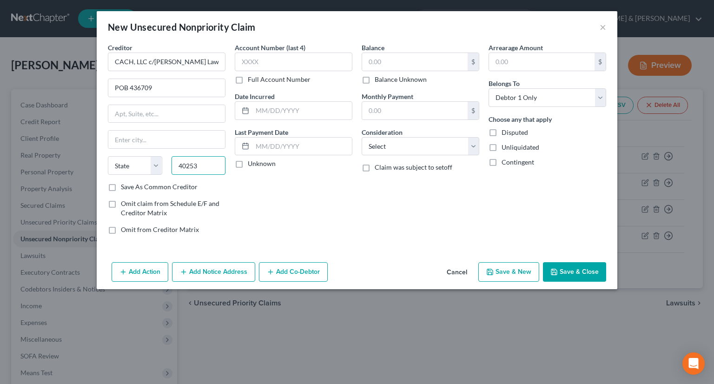
type input "40253"
type input "[GEOGRAPHIC_DATA]"
select select "18"
click at [520, 265] on button "Save & New" at bounding box center [509, 272] width 61 height 20
select select "0"
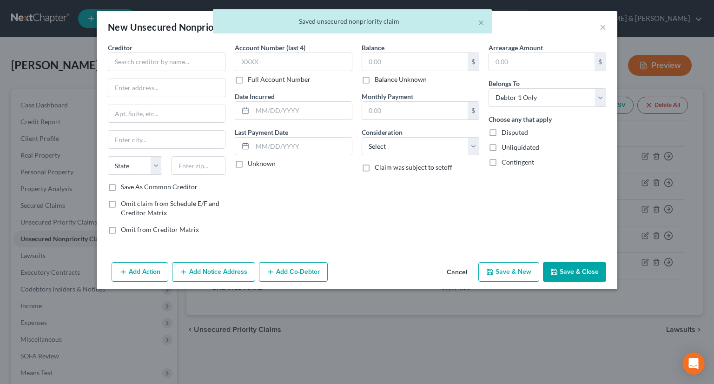
type input "0.00"
click at [131, 63] on input "text" at bounding box center [167, 62] width 118 height 19
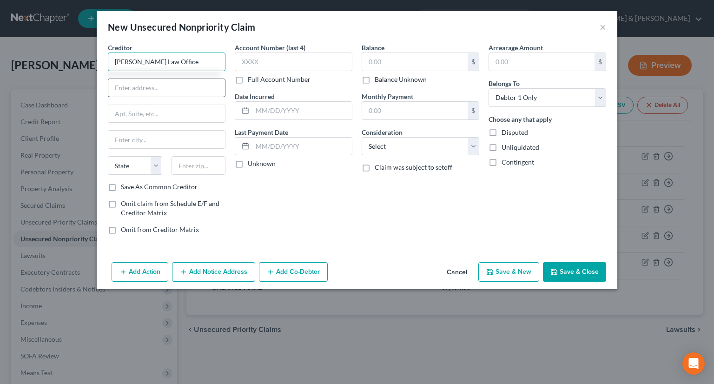
type input "[PERSON_NAME] Law Office"
click at [156, 88] on input "text" at bounding box center [166, 88] width 117 height 18
type input "POB 6647"
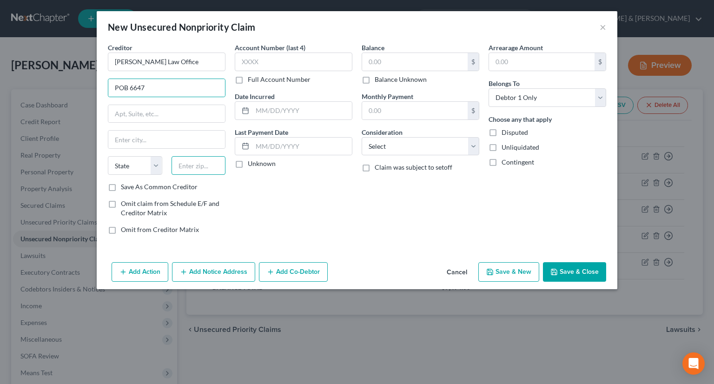
click at [212, 164] on input "text" at bounding box center [199, 165] width 54 height 19
type input "40206"
type input "[GEOGRAPHIC_DATA]"
select select "18"
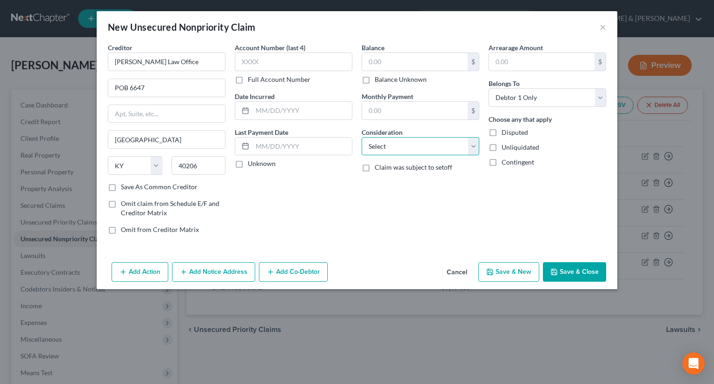
click at [474, 147] on select "Select Cable / Satellite Services Collection Agency Credit Card Debt Debt Couns…" at bounding box center [421, 146] width 118 height 19
select select "14"
click at [362, 137] on select "Select Cable / Satellite Services Collection Agency Credit Card Debt Debt Couns…" at bounding box center [421, 146] width 118 height 19
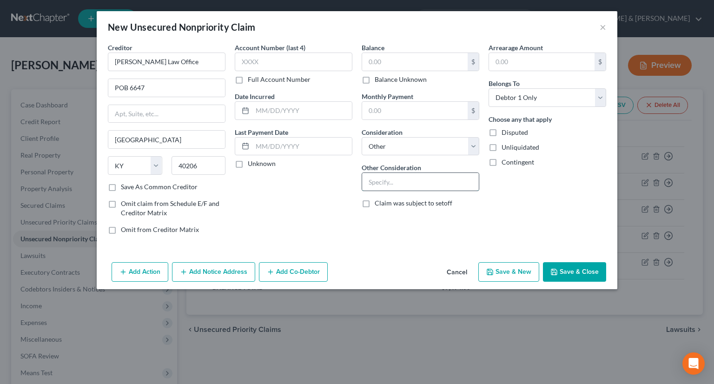
click at [398, 184] on input "text" at bounding box center [420, 182] width 117 height 18
type input "atty for 1st Franklin"
drag, startPoint x: 580, startPoint y: 270, endPoint x: 569, endPoint y: 263, distance: 13.2
click at [578, 270] on button "Save & Close" at bounding box center [574, 272] width 63 height 20
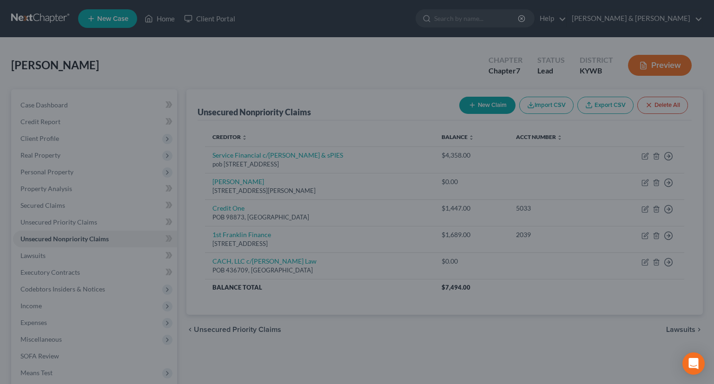
type input "0.00"
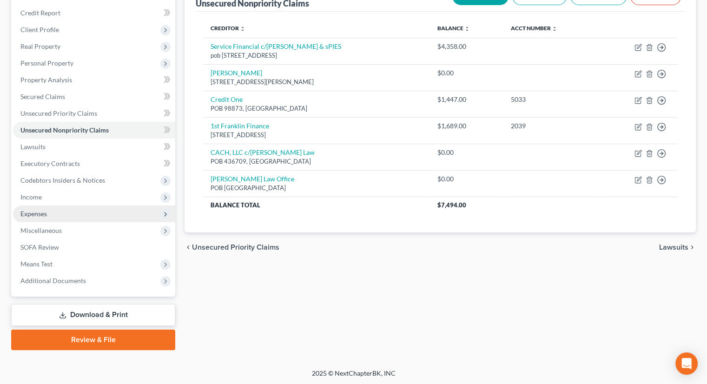
scroll to position [110, 0]
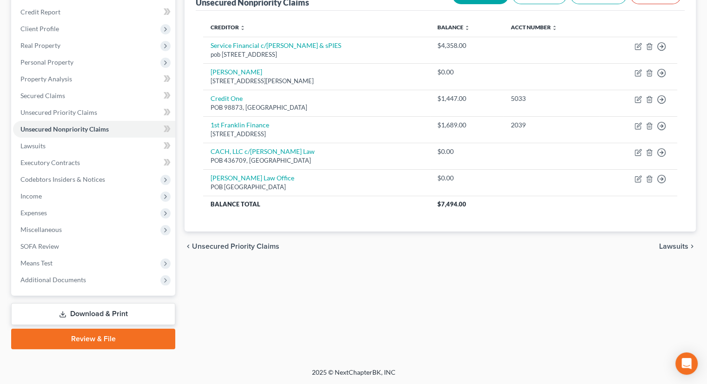
click at [81, 315] on link "Download & Print" at bounding box center [93, 314] width 164 height 22
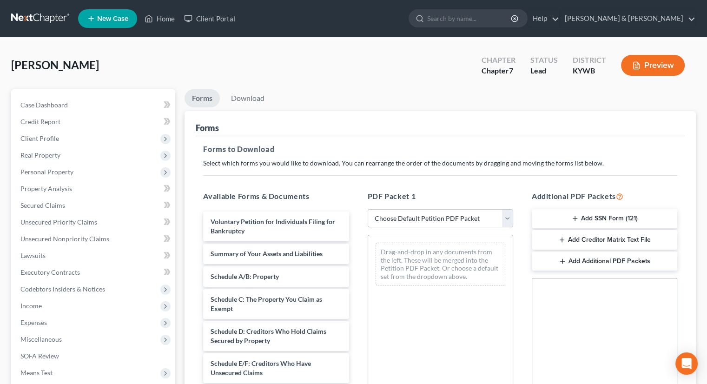
click at [509, 220] on select "Choose Default Petition PDF Packet Complete Bankruptcy Petition (all forms and …" at bounding box center [441, 218] width 146 height 19
select select "5"
click at [368, 209] on select "Choose Default Petition PDF Packet Complete Bankruptcy Petition (all forms and …" at bounding box center [441, 218] width 146 height 19
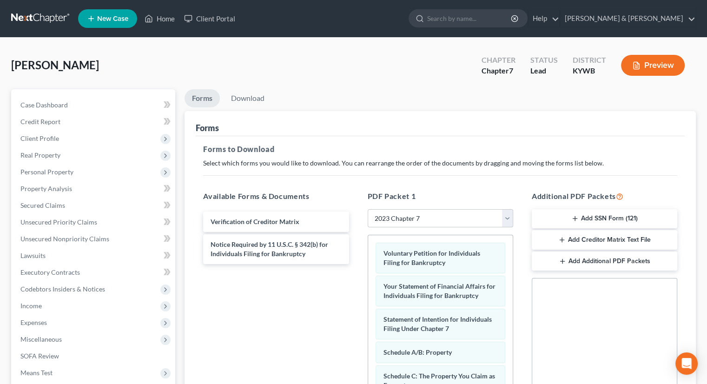
click at [571, 216] on button "Add SSN Form (121)" at bounding box center [605, 219] width 146 height 20
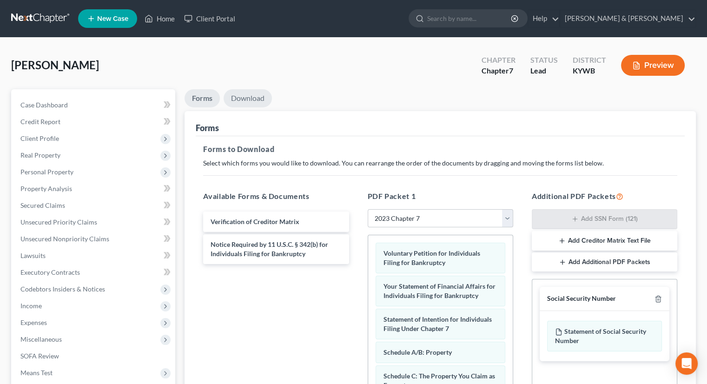
click at [243, 99] on link "Download" at bounding box center [248, 98] width 48 height 18
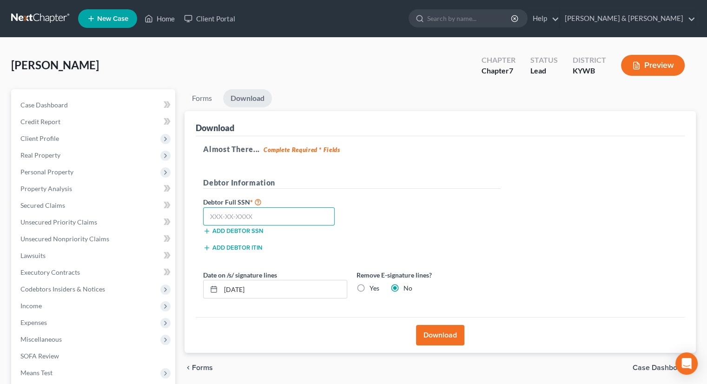
click at [255, 218] on input "text" at bounding box center [269, 216] width 132 height 19
type input "400-96-2072"
drag, startPoint x: 363, startPoint y: 287, endPoint x: 350, endPoint y: 290, distance: 13.3
click at [370, 287] on label "Yes" at bounding box center [375, 288] width 10 height 9
click at [373, 287] on input "Yes" at bounding box center [376, 287] width 6 height 6
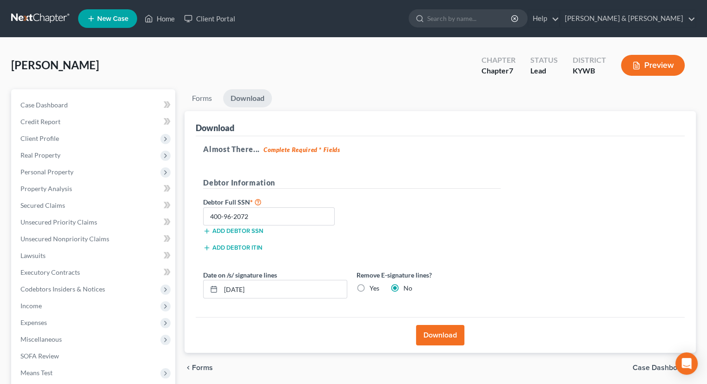
radio input "true"
radio input "false"
drag, startPoint x: 311, startPoint y: 287, endPoint x: 197, endPoint y: 293, distance: 113.6
click at [195, 294] on div "Download Almost There... Complete Required * Fields Debtor Information Debtor F…" at bounding box center [441, 232] width 512 height 242
click at [428, 340] on button "Download" at bounding box center [440, 335] width 48 height 20
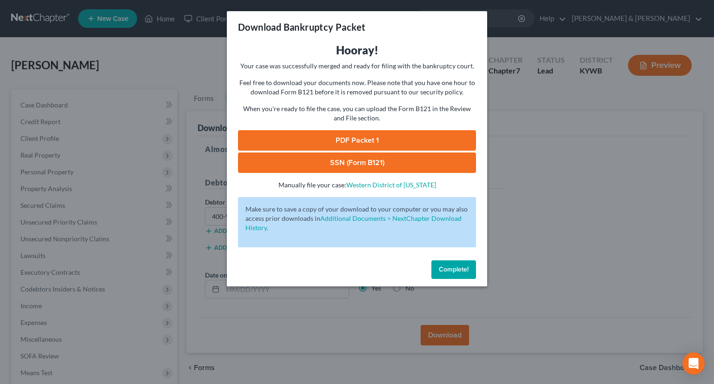
click at [376, 162] on link "SSN (Form B121)" at bounding box center [357, 163] width 238 height 20
click at [357, 137] on link "PDF Packet 1" at bounding box center [357, 140] width 238 height 20
click at [453, 270] on span "Complete!" at bounding box center [454, 270] width 30 height 8
